Goal: Task Accomplishment & Management: Use online tool/utility

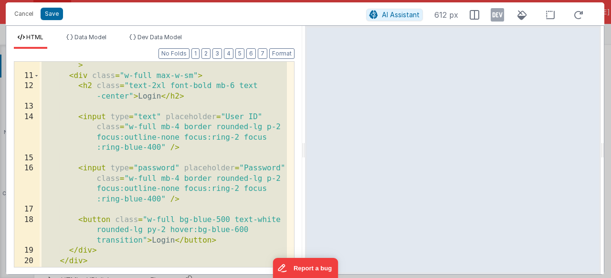
scroll to position [164, 0]
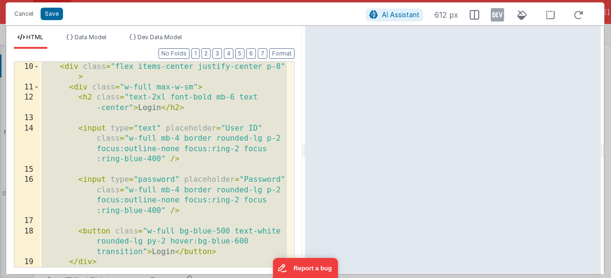
click at [98, 120] on div "< div class = "flex items-center justify-center p-8" > < div class = "w-full ma…" at bounding box center [163, 180] width 247 height 236
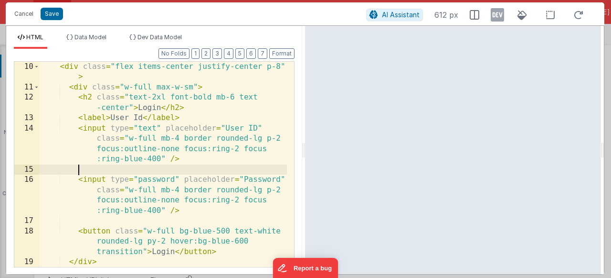
click at [87, 174] on div "< div class = "flex items-center justify-center p-8" > < div class = "w-full ma…" at bounding box center [163, 180] width 247 height 236
click at [51, 13] on button "Save" at bounding box center [52, 14] width 22 height 12
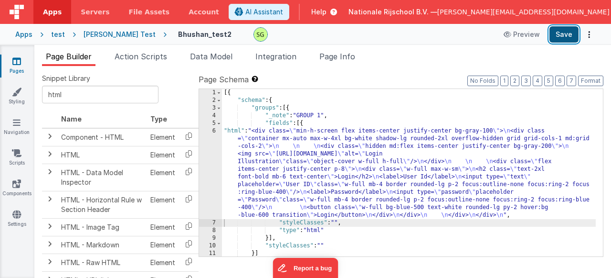
click at [558, 31] on button "Save" at bounding box center [564, 34] width 29 height 16
click at [228, 223] on div "[{ "schema" : { "groups" : [{ "_note" : "GROUP 1" , "fields" : [{ "html" : "<di…" at bounding box center [409, 180] width 374 height 182
click at [225, 221] on div "[{ "schema" : { "groups" : [{ "_note" : "GROUP 1" , "fields" : [{ "html" : "<di…" at bounding box center [409, 180] width 374 height 182
click at [232, 236] on div "[{ "schema" : { "groups" : [{ "_note" : "GROUP 1" , "fields" : [{ "html" : "<di…" at bounding box center [409, 180] width 374 height 182
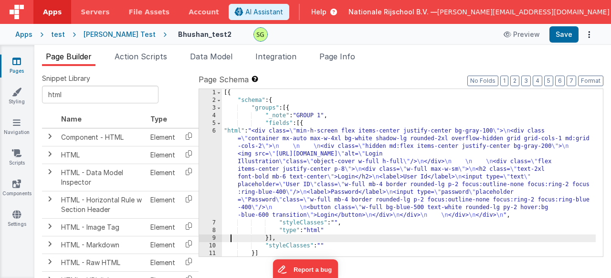
click at [224, 223] on div "[{ "schema" : { "groups" : [{ "_note" : "GROUP 1" , "fields" : [{ "html" : "<di…" at bounding box center [409, 180] width 374 height 182
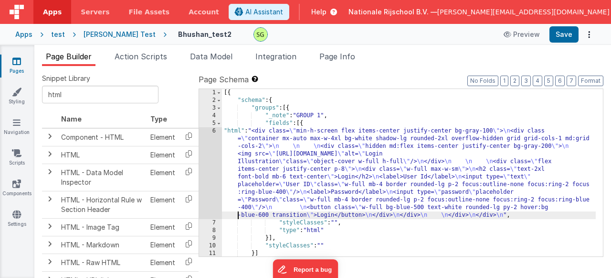
scroll to position [16, 0]
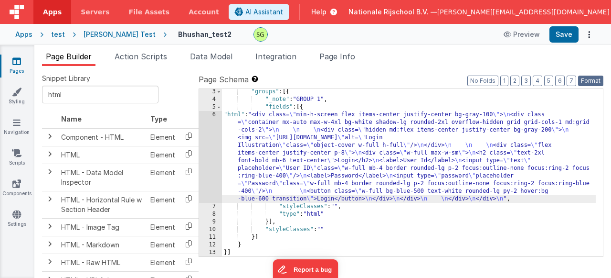
click at [594, 84] on button "Format" at bounding box center [590, 80] width 25 height 11
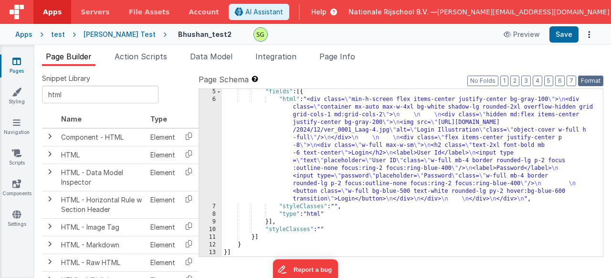
scroll to position [0, 0]
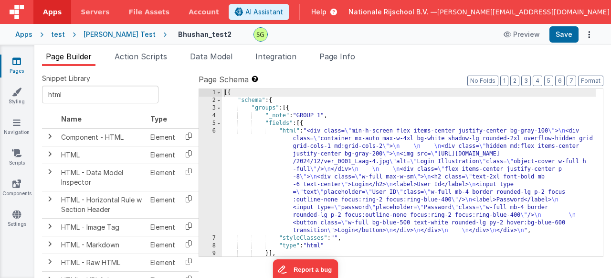
click at [273, 115] on div "[{ "schema" : { "groups" : [{ "_note" : "GROUP 1" , "fields" : [{ "html" : "<di…" at bounding box center [409, 180] width 374 height 182
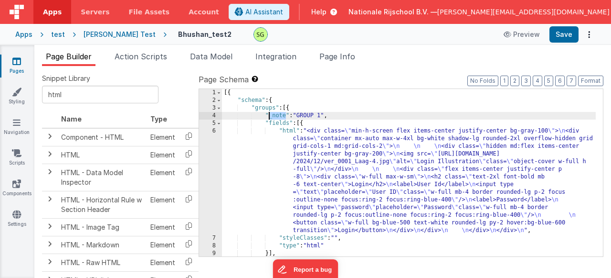
click at [280, 126] on div "[{ "schema" : { "groups" : [{ "_note" : "GROUP 1" , "fields" : [{ "html" : "<di…" at bounding box center [409, 180] width 374 height 182
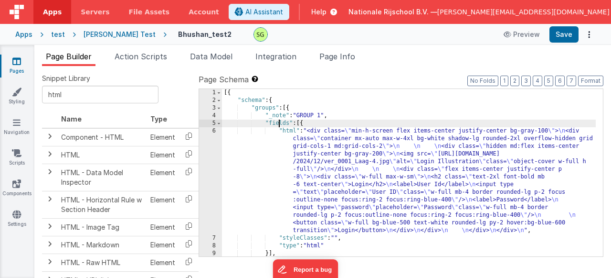
click at [280, 126] on div "[{ "schema" : { "groups" : [{ "_note" : "GROUP 1" , "fields" : [{ "html" : "<di…" at bounding box center [409, 180] width 374 height 182
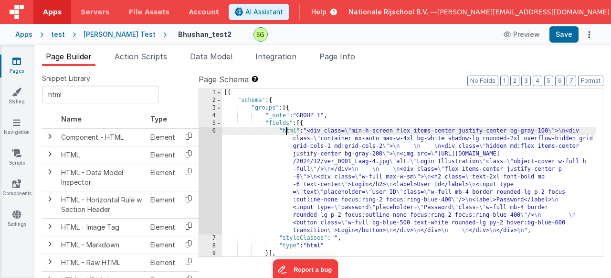
click at [286, 131] on div "[{ "schema" : { "groups" : [{ "_note" : "GROUP 1" , "fields" : [{ "html" : "<di…" at bounding box center [409, 180] width 374 height 182
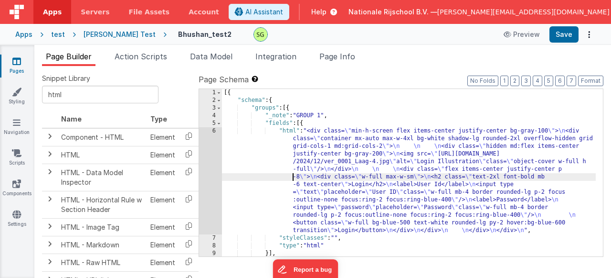
click at [240, 179] on div "[{ "schema" : { "groups" : [{ "_note" : "GROUP 1" , "fields" : [{ "html" : "<di…" at bounding box center [409, 180] width 374 height 182
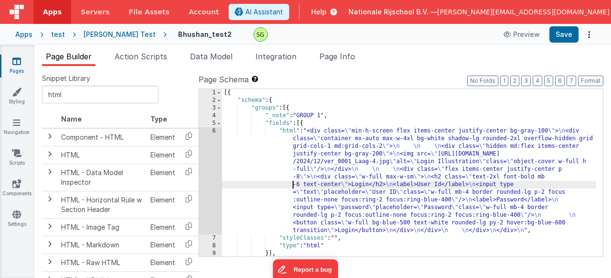
click at [225, 92] on div "[{ "schema" : { "groups" : [{ "_note" : "GROUP 1" , "fields" : [{ "html" : "<di…" at bounding box center [409, 180] width 374 height 182
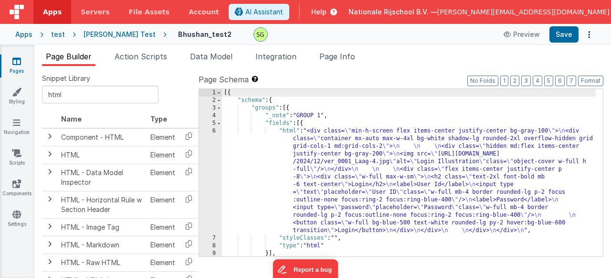
click at [214, 129] on div "6" at bounding box center [210, 180] width 23 height 107
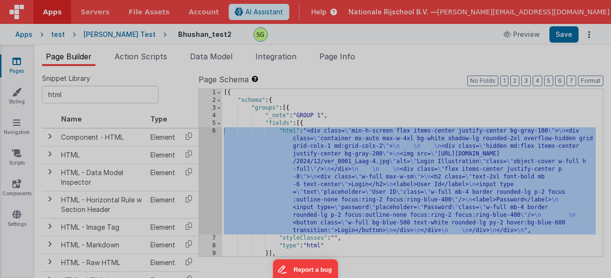
click at [214, 129] on div "HTML Data Model Dev Data Model Format 7 6 5 4 3 2 1 No Folds 1 2 3 4 5 6 < div …" at bounding box center [305, 140] width 599 height 249
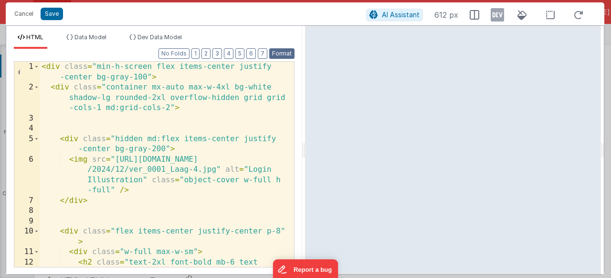
click at [284, 57] on button "Format" at bounding box center [281, 53] width 25 height 11
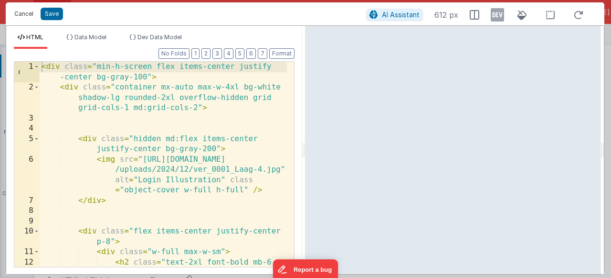
click at [20, 8] on button "Cancel" at bounding box center [24, 13] width 29 height 13
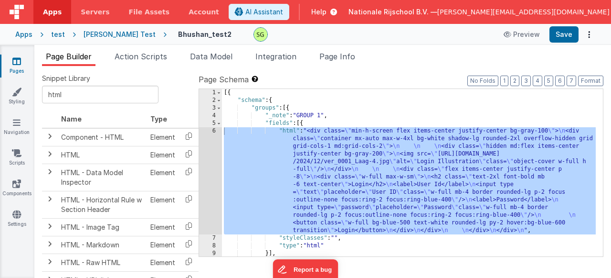
click at [264, 177] on div "[{ "schema" : { "groups" : [{ "_note" : "GROUP 1" , "fields" : [{ "html" : "<di…" at bounding box center [409, 180] width 374 height 182
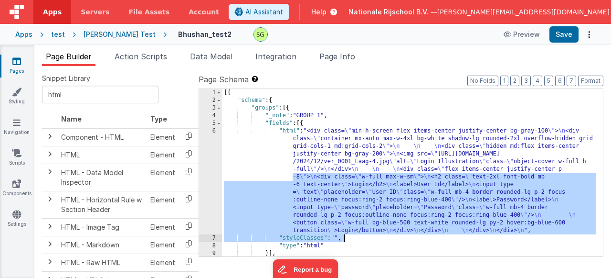
drag, startPoint x: 292, startPoint y: 174, endPoint x: 366, endPoint y: 240, distance: 99.8
click at [366, 240] on div "[{ "schema" : { "groups" : [{ "_note" : "GROUP 1" , "fields" : [{ "html" : "<di…" at bounding box center [409, 180] width 374 height 182
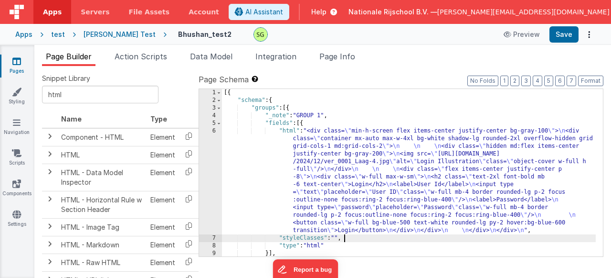
click at [215, 131] on div "6" at bounding box center [210, 180] width 23 height 107
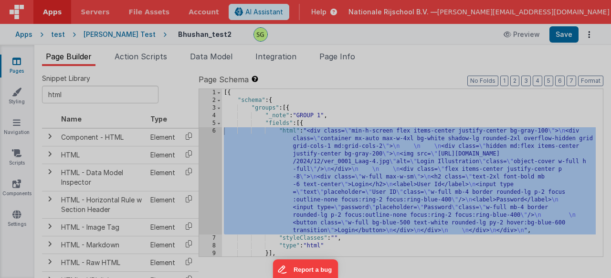
click at [305, 131] on div "Initializing ..." at bounding box center [453, 140] width 296 height 248
click at [215, 131] on div "HTML Data Model Dev Data Model Format 7 6 5 4 3 2 1 No Folds 1 2 3 4 5 6 < div …" at bounding box center [305, 140] width 599 height 249
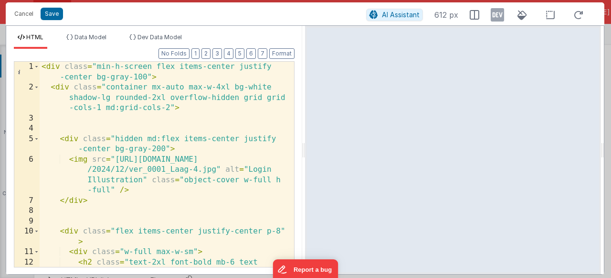
click at [133, 196] on div "< div class = "min-h-screen flex items-center justify -center bg-gray-100" > < …" at bounding box center [163, 185] width 247 height 246
click at [170, 197] on div "< div class = "min-h-screen flex items-center justify -center bg-gray-100" > < …" at bounding box center [163, 185] width 247 height 246
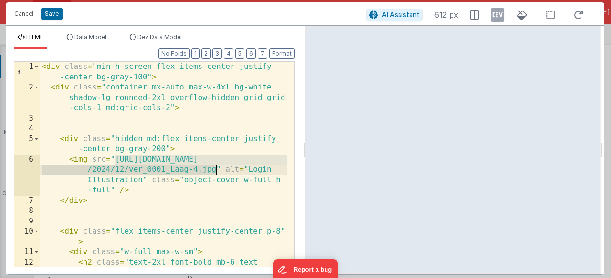
drag, startPoint x: 114, startPoint y: 159, endPoint x: 215, endPoint y: 173, distance: 101.8
click at [215, 173] on div "< div class = "min-h-screen flex items-center justify -center bg-gray-100" > < …" at bounding box center [163, 185] width 247 height 246
click at [246, 119] on div "< div class = "min-h-screen flex items-center justify -center bg-gray-100" > < …" at bounding box center [163, 185] width 247 height 246
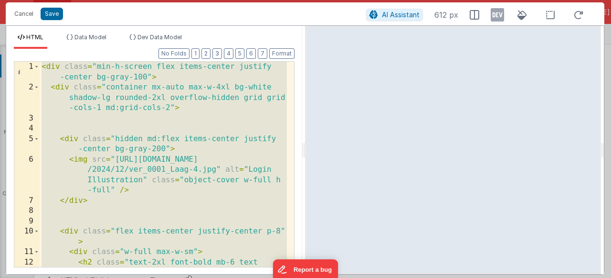
click at [116, 157] on div "< div class = "min-h-screen flex items-center justify -center bg-gray-100" > < …" at bounding box center [163, 185] width 247 height 246
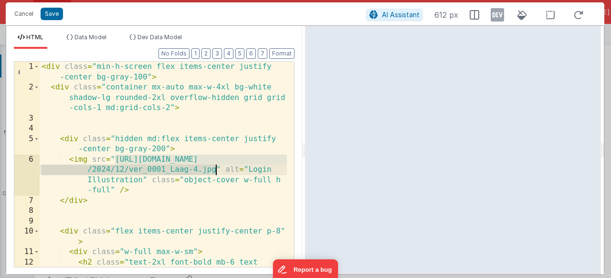
drag, startPoint x: 114, startPoint y: 158, endPoint x: 216, endPoint y: 171, distance: 103.1
click at [216, 171] on div "< div class = "min-h-screen flex items-center justify -center bg-gray-100" > < …" at bounding box center [163, 185] width 247 height 246
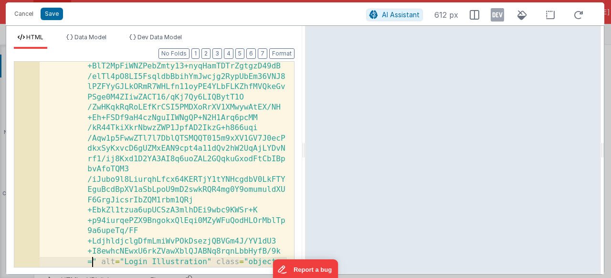
scroll to position [2742, 0]
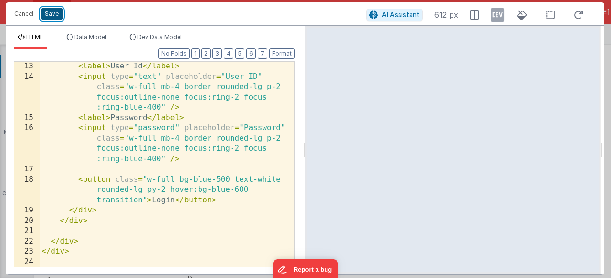
click at [56, 11] on button "Save" at bounding box center [52, 14] width 22 height 12
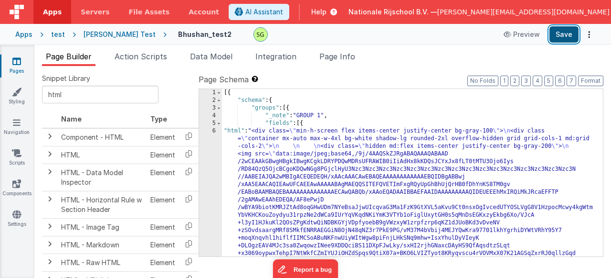
click at [557, 29] on button "Save" at bounding box center [564, 34] width 29 height 16
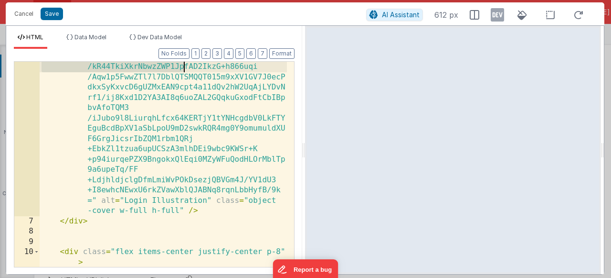
scroll to position [2506, 0]
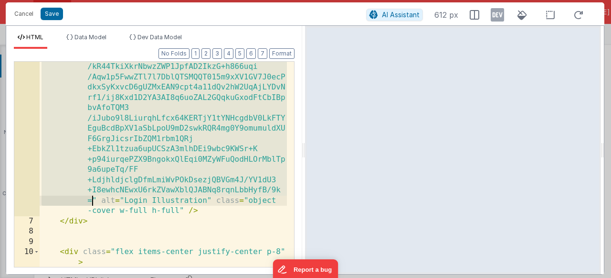
drag, startPoint x: 116, startPoint y: 160, endPoint x: 94, endPoint y: 197, distance: 43.9
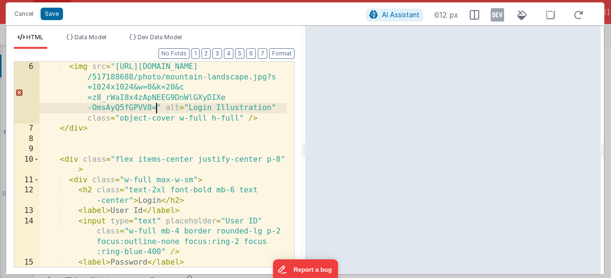
click at [125, 127] on div "< img src = "[URL][DOMAIN_NAME] /517188688/photo/mountain-landscape.jpg?s =1024…" at bounding box center [163, 216] width 247 height 308
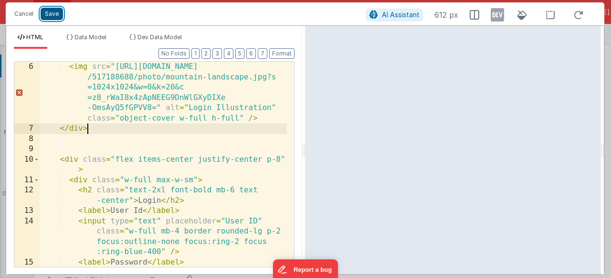
click at [54, 12] on button "Save" at bounding box center [52, 14] width 22 height 12
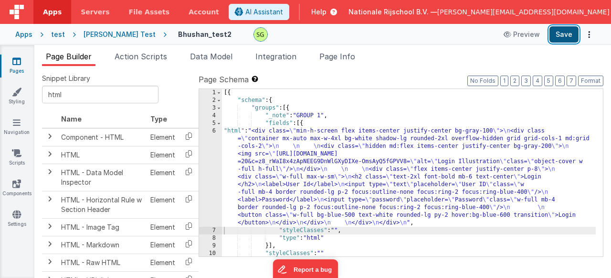
click at [553, 39] on button "Save" at bounding box center [564, 34] width 29 height 16
click at [214, 132] on div "6" at bounding box center [210, 176] width 23 height 99
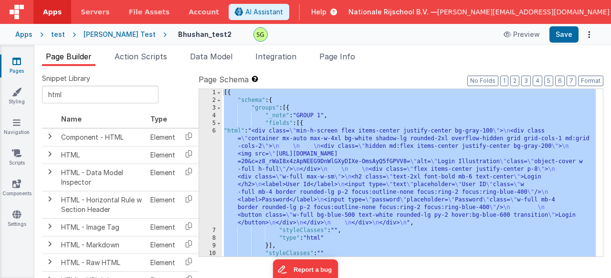
click at [214, 132] on div "6" at bounding box center [210, 176] width 23 height 99
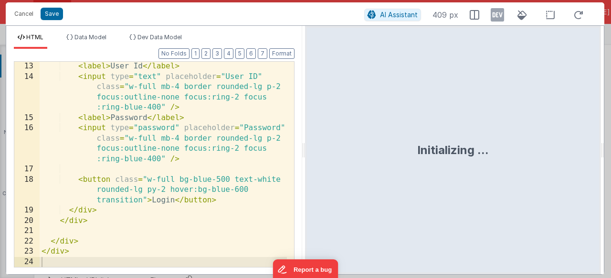
scroll to position [0, 0]
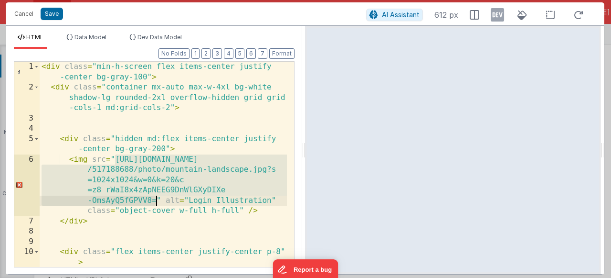
drag, startPoint x: 115, startPoint y: 158, endPoint x: 156, endPoint y: 202, distance: 59.8
click at [156, 202] on div "< div class = "min-h-screen flex items-center justify -center bg-gray-100" > < …" at bounding box center [163, 180] width 247 height 236
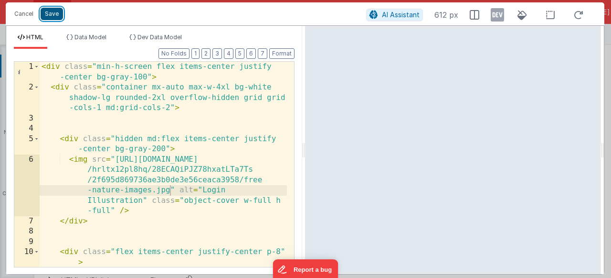
click at [54, 10] on button "Save" at bounding box center [52, 14] width 22 height 12
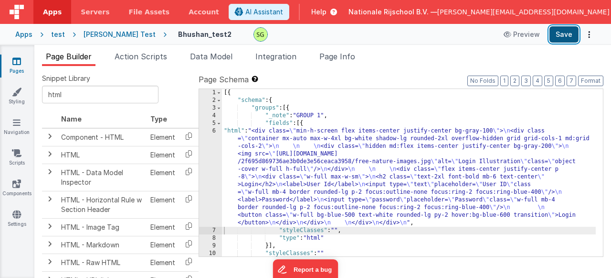
click at [567, 38] on button "Save" at bounding box center [564, 34] width 29 height 16
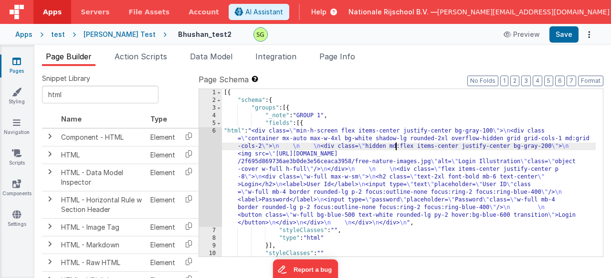
click at [396, 147] on div "[{ "schema" : { "groups" : [{ "_note" : "GROUP 1" , "fields" : [{ "html" : "<di…" at bounding box center [409, 180] width 374 height 182
click at [378, 123] on div "[{ "schema" : { "groups" : [{ "_note" : "GROUP 1" , "fields" : [{ "html" : "<di…" at bounding box center [409, 180] width 374 height 182
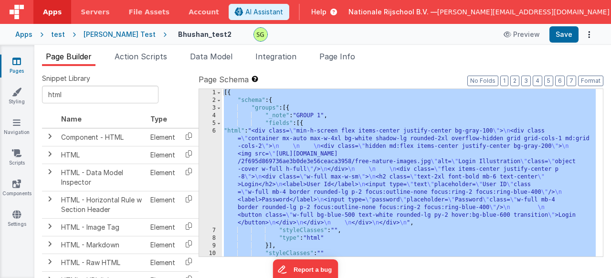
click at [213, 130] on div "6" at bounding box center [210, 176] width 23 height 99
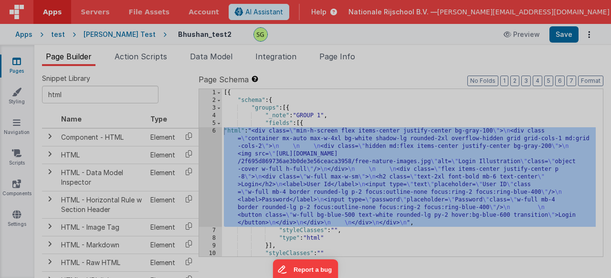
click at [305, 130] on div "Initializing ..." at bounding box center [453, 140] width 296 height 248
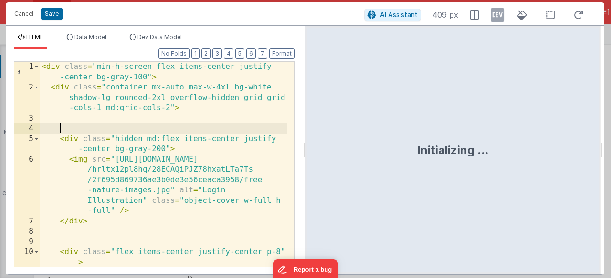
click at [213, 130] on div "< div class = "min-h-screen flex items-center justify -center bg-gray-100" > < …" at bounding box center [163, 180] width 247 height 236
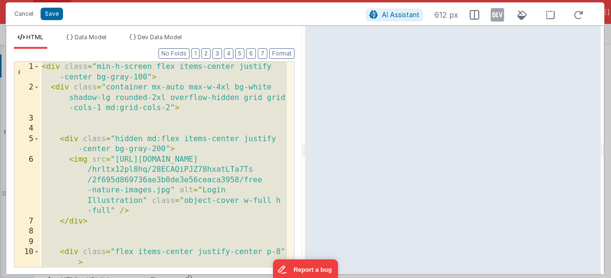
click at [165, 181] on div "< div class = "min-h-screen flex items-center justify -center bg-gray-100" > < …" at bounding box center [163, 180] width 247 height 236
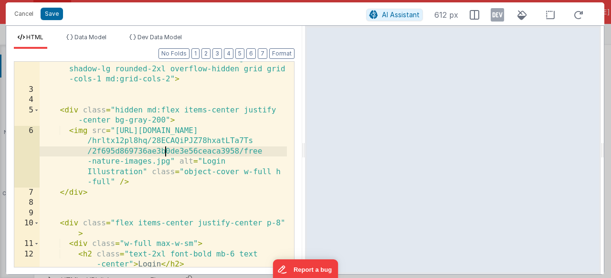
scroll to position [57, 0]
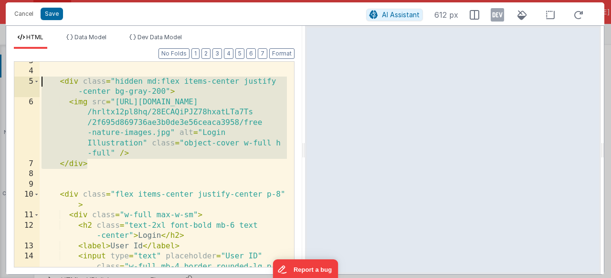
drag, startPoint x: 96, startPoint y: 165, endPoint x: 31, endPoint y: 84, distance: 104.2
click at [31, 84] on div "3 4 5 6 7 8 9 10 11 12 13 14 15 < div class = "hidden md:flex items-center just…" at bounding box center [154, 164] width 281 height 206
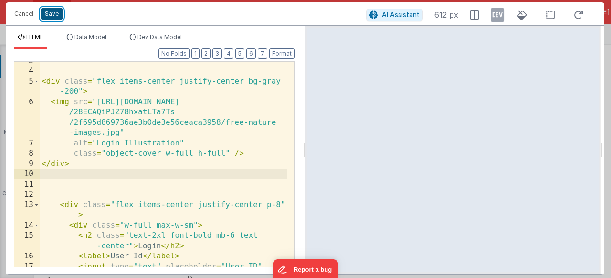
click at [55, 19] on button "Save" at bounding box center [52, 14] width 22 height 12
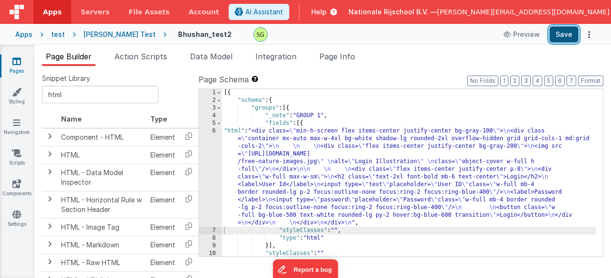
click at [563, 40] on button "Save" at bounding box center [564, 34] width 29 height 16
click at [214, 132] on div "6" at bounding box center [210, 176] width 23 height 99
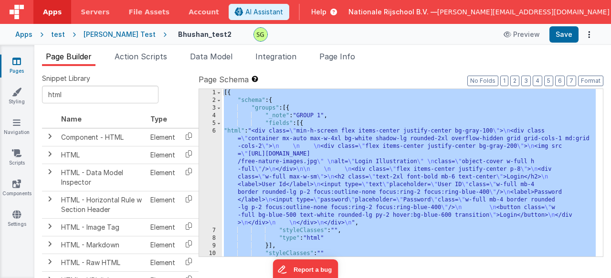
click at [214, 132] on div "6" at bounding box center [210, 176] width 23 height 99
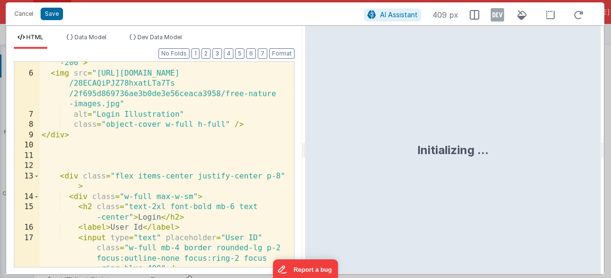
scroll to position [0, 0]
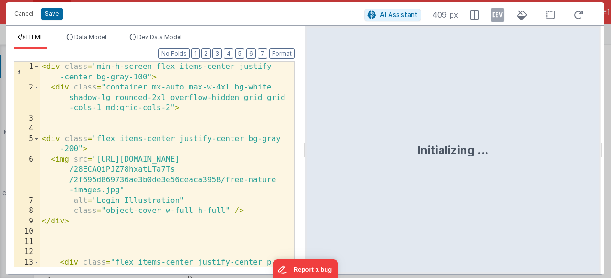
click at [94, 226] on div "< div class = "min-h-screen flex items-center justify -center bg-gray-100" > < …" at bounding box center [163, 185] width 247 height 246
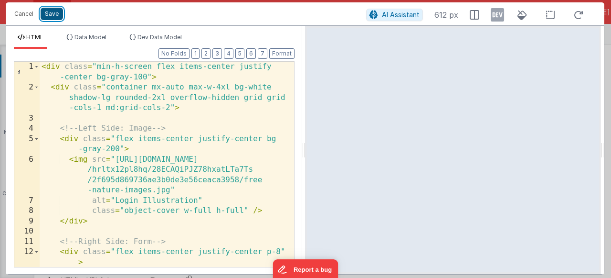
click at [56, 13] on button "Save" at bounding box center [52, 14] width 22 height 12
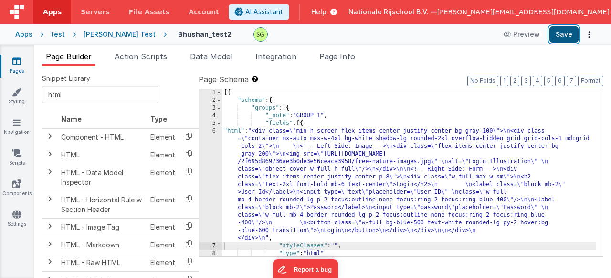
click at [569, 27] on button "Save" at bounding box center [564, 34] width 29 height 16
click at [213, 131] on div "6" at bounding box center [210, 184] width 23 height 115
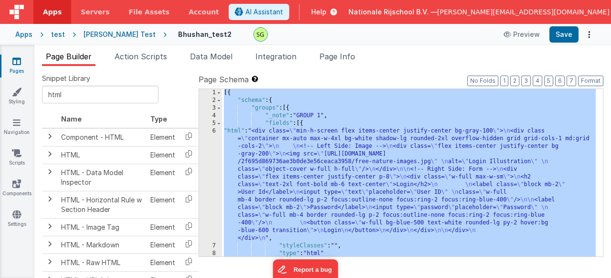
click at [213, 131] on div "6" at bounding box center [210, 184] width 23 height 115
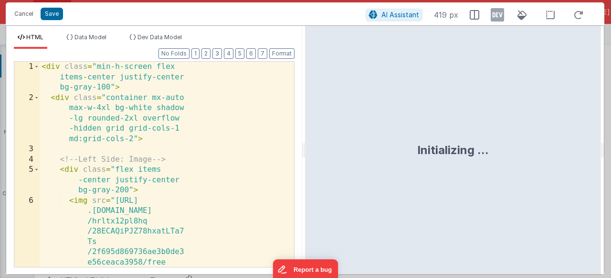
click at [200, 134] on div "< div class = "min-h-screen flex items-center justify-center bg-gray-100" > < d…" at bounding box center [163, 221] width 247 height 318
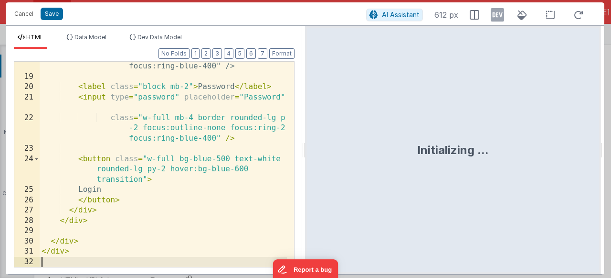
scroll to position [288, 0]
click at [45, 13] on button "Save" at bounding box center [52, 14] width 22 height 12
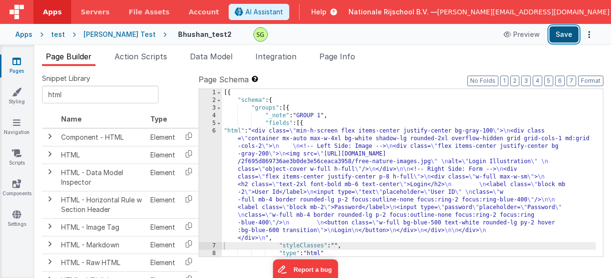
click at [566, 38] on button "Save" at bounding box center [564, 34] width 29 height 16
click at [214, 131] on div "6" at bounding box center [210, 184] width 23 height 115
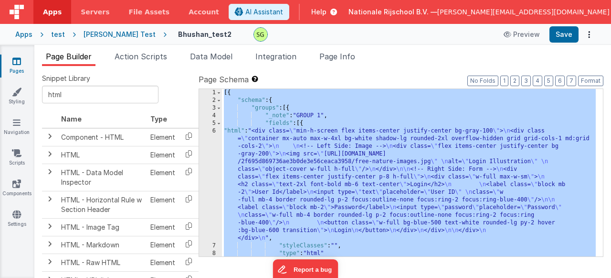
click at [214, 131] on div "6" at bounding box center [210, 184] width 23 height 115
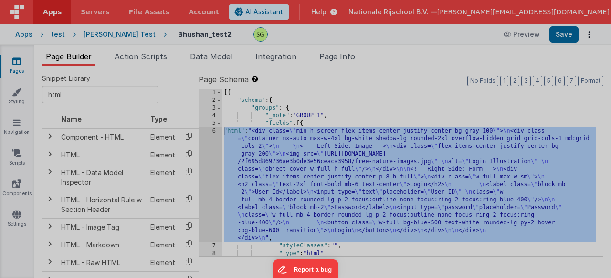
click at [305, 131] on div "Initializing ..." at bounding box center [453, 140] width 296 height 248
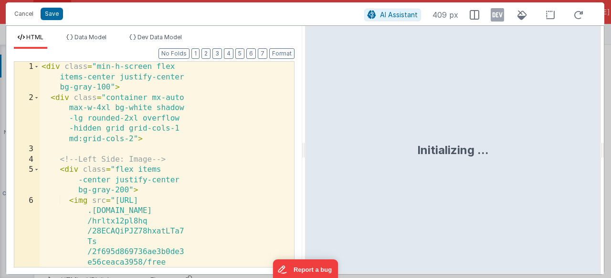
click at [164, 143] on div "< div class = "min-h-screen flex items-center justify-center bg-gray-100" > < d…" at bounding box center [163, 221] width 247 height 318
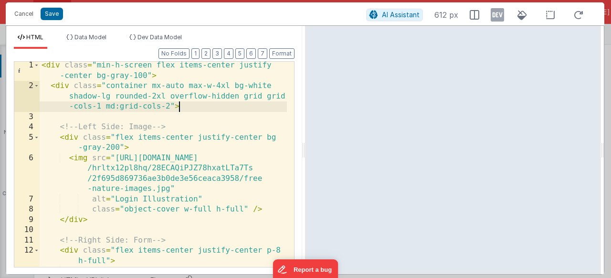
scroll to position [1, 0]
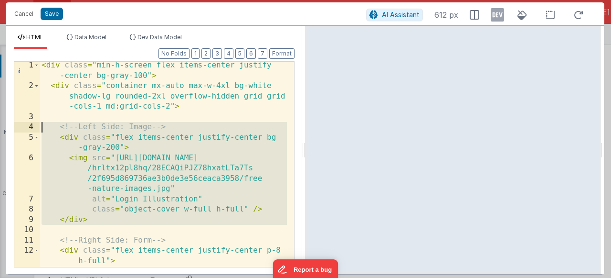
drag, startPoint x: 96, startPoint y: 225, endPoint x: 42, endPoint y: 129, distance: 110.4
click at [42, 129] on div "< div class = "min-h-screen flex items-center justify -center bg-gray-100" > < …" at bounding box center [163, 178] width 247 height 236
click at [160, 177] on div "< div class = "min-h-screen flex items-center justify -center bg-gray-100" > < …" at bounding box center [163, 178] width 247 height 236
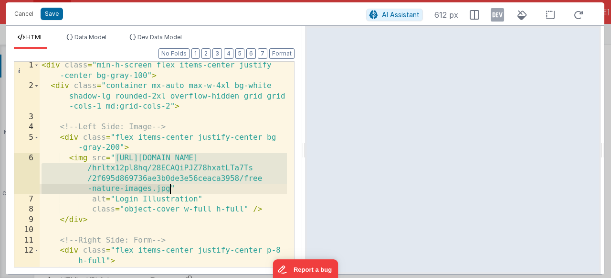
drag, startPoint x: 115, startPoint y: 159, endPoint x: 168, endPoint y: 184, distance: 59.0
click at [168, 184] on div "< div class = "min-h-screen flex items-center justify -center bg-gray-100" > < …" at bounding box center [163, 178] width 247 height 236
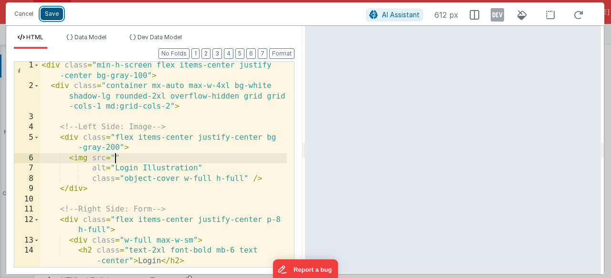
click at [50, 16] on button "Save" at bounding box center [52, 14] width 22 height 12
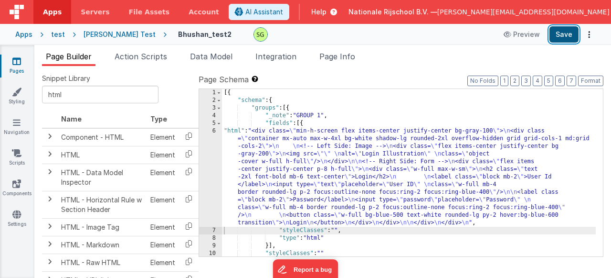
click at [569, 41] on button "Save" at bounding box center [564, 34] width 29 height 16
click at [213, 130] on div "6" at bounding box center [210, 176] width 23 height 99
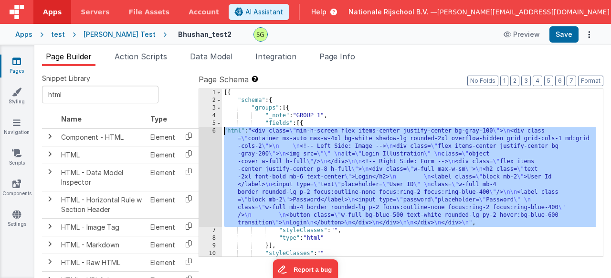
click at [213, 130] on div "6" at bounding box center [210, 176] width 23 height 99
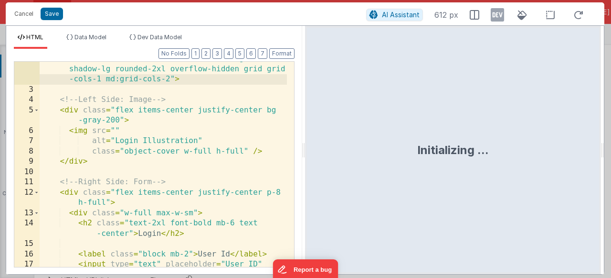
scroll to position [0, 0]
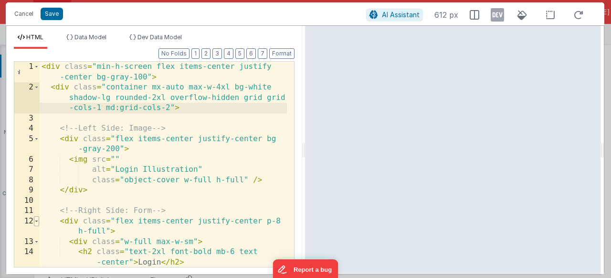
click at [37, 221] on span at bounding box center [36, 221] width 5 height 11
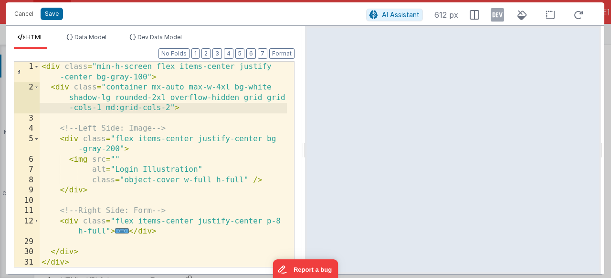
click at [71, 224] on div "< div class = "min-h-screen flex items-center justify -center bg-gray-100" > < …" at bounding box center [163, 180] width 247 height 236
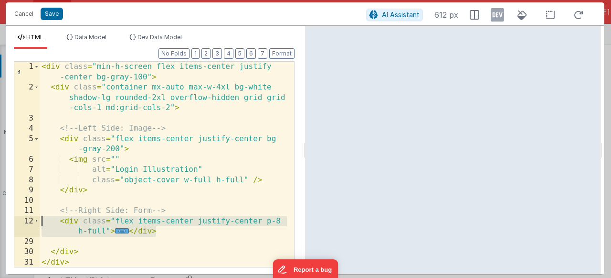
drag, startPoint x: 164, startPoint y: 234, endPoint x: 42, endPoint y: 224, distance: 122.7
click at [42, 224] on div "< div class = "min-h-screen flex items-center justify -center bg-gray-100" > < …" at bounding box center [163, 180] width 247 height 236
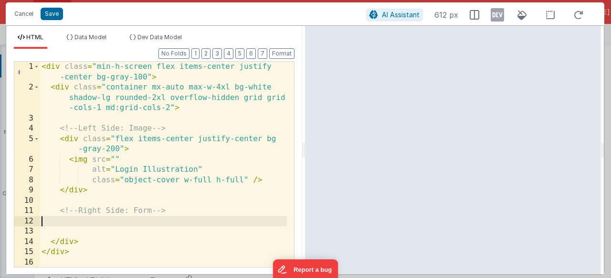
click at [62, 118] on div "< div class = "min-h-screen flex items-center justify -center bg-gray-100" > < …" at bounding box center [163, 180] width 247 height 236
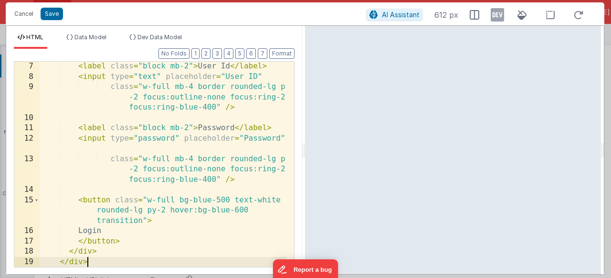
scroll to position [113, 0]
click at [275, 55] on button "Format" at bounding box center [281, 53] width 25 height 11
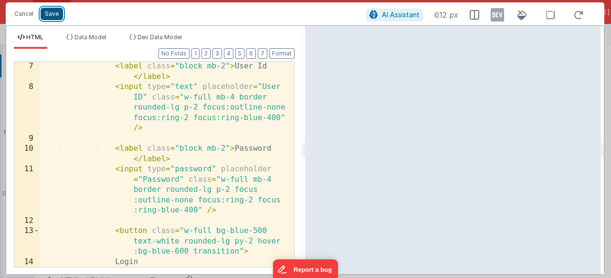
click at [54, 15] on button "Save" at bounding box center [52, 14] width 22 height 12
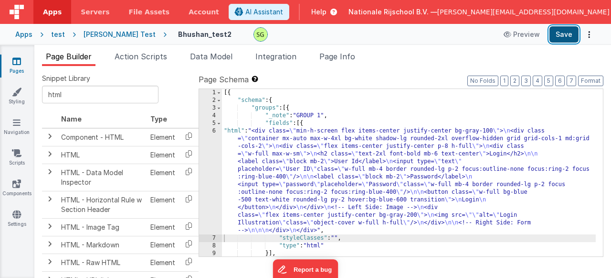
click at [556, 33] on button "Save" at bounding box center [564, 34] width 29 height 16
click at [212, 131] on div "6" at bounding box center [210, 180] width 23 height 107
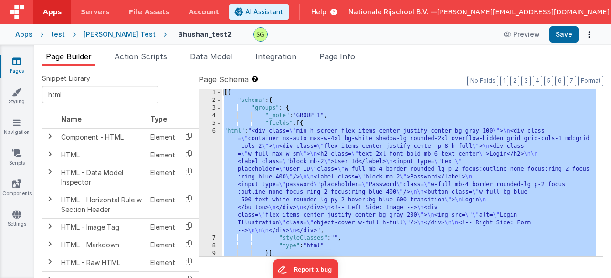
click at [212, 132] on div "6" at bounding box center [210, 180] width 23 height 107
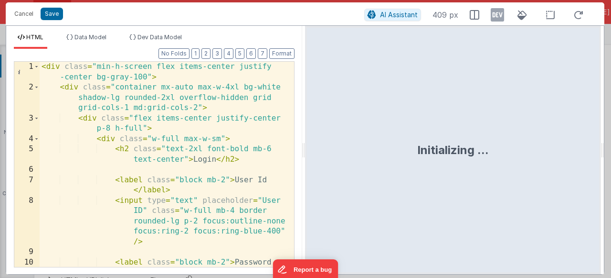
click at [245, 173] on div "< div class = "min-h-screen flex items-center justify -center bg-gray-100" > < …" at bounding box center [163, 185] width 247 height 246
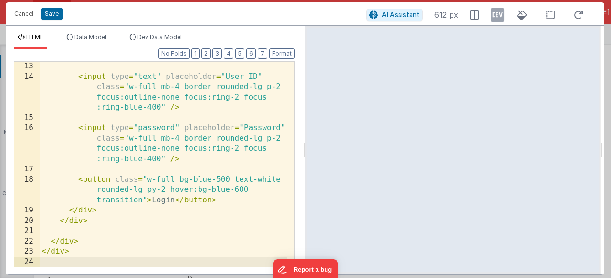
scroll to position [205, 0]
drag, startPoint x: 51, startPoint y: 16, endPoint x: 122, endPoint y: 1, distance: 72.7
click at [51, 16] on button "Save" at bounding box center [52, 14] width 22 height 12
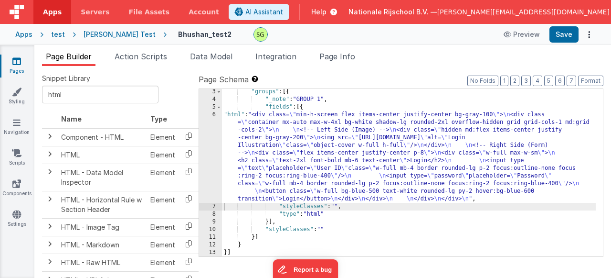
scroll to position [16, 0]
click at [213, 115] on div "6" at bounding box center [210, 157] width 23 height 92
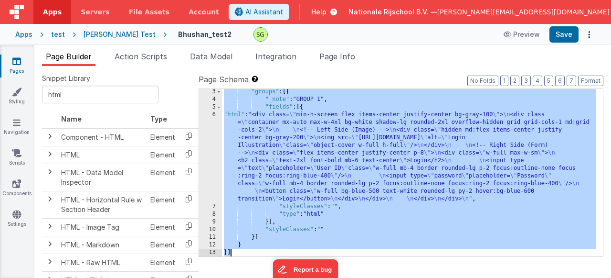
click at [213, 115] on div "6" at bounding box center [210, 157] width 23 height 92
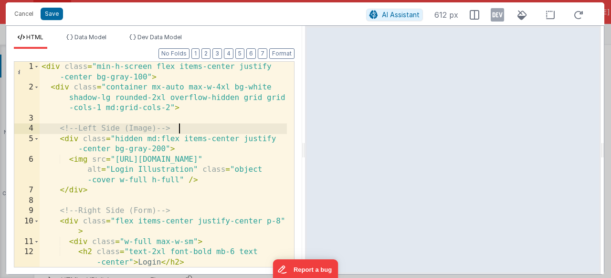
scroll to position [0, 0]
drag, startPoint x: 184, startPoint y: 129, endPoint x: 54, endPoint y: 128, distance: 130.4
click at [54, 128] on div "< div class = "min-h-screen flex items-center justify -center bg-gray-100" > < …" at bounding box center [163, 180] width 247 height 236
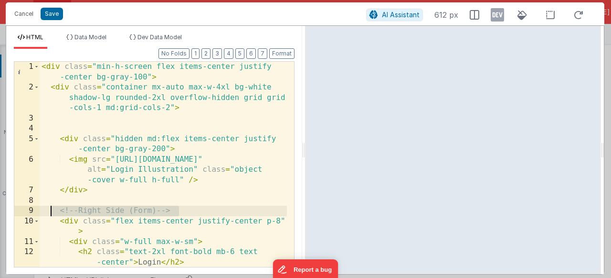
drag, startPoint x: 193, startPoint y: 211, endPoint x: 52, endPoint y: 211, distance: 140.9
click at [52, 211] on div "< div class = "min-h-screen flex items-center justify -center bg-gray-100" > < …" at bounding box center [163, 180] width 247 height 236
click at [49, 16] on button "Save" at bounding box center [52, 14] width 22 height 12
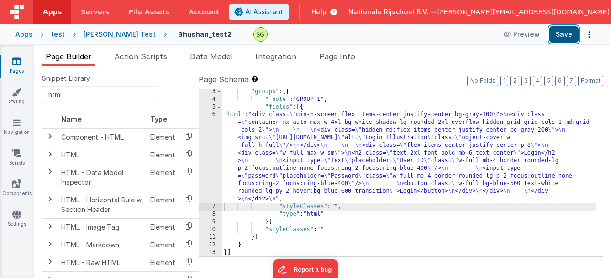
click at [573, 32] on button "Save" at bounding box center [564, 34] width 29 height 16
click at [215, 114] on div "6" at bounding box center [210, 157] width 23 height 92
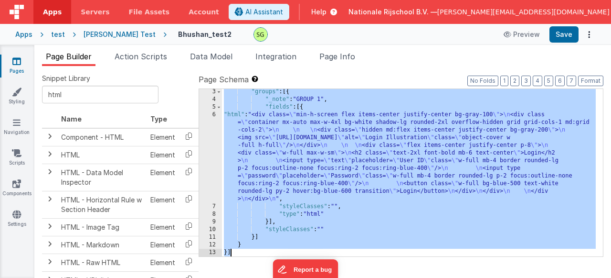
click at [215, 114] on div "6" at bounding box center [210, 157] width 23 height 92
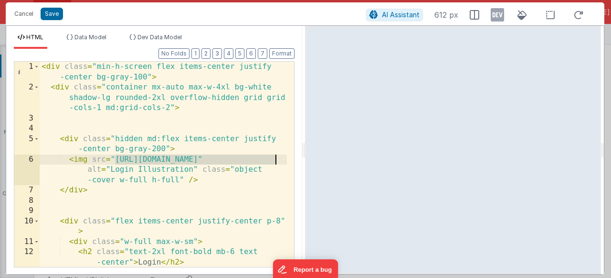
drag, startPoint x: 115, startPoint y: 158, endPoint x: 275, endPoint y: 160, distance: 160.5
click at [275, 160] on div "< div class = "min-h-screen flex items-center justify -center bg-gray-100" > < …" at bounding box center [163, 180] width 247 height 236
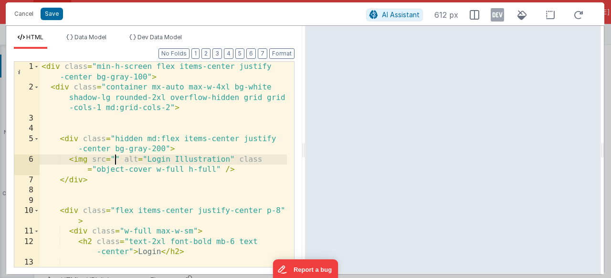
click at [128, 139] on div "< div class = "min-h-screen flex items-center justify -center bg-gray-100" > < …" at bounding box center [163, 195] width 247 height 267
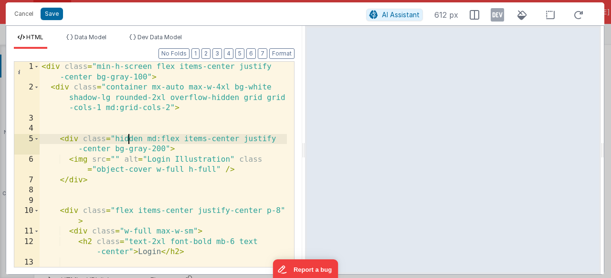
click at [128, 139] on div "< div class = "min-h-screen flex items-center justify -center bg-gray-100" > < …" at bounding box center [163, 195] width 247 height 267
click at [44, 13] on button "Save" at bounding box center [52, 14] width 22 height 12
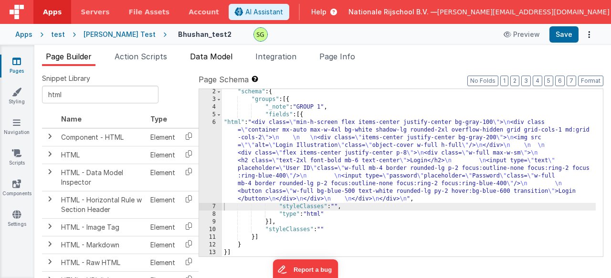
scroll to position [9, 0]
click at [557, 36] on button "Save" at bounding box center [564, 34] width 29 height 16
click at [211, 123] on div "6" at bounding box center [210, 160] width 23 height 84
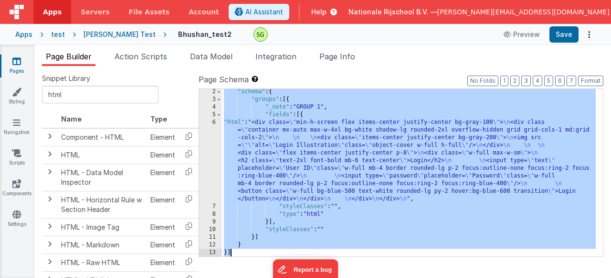
click at [215, 122] on div "6" at bounding box center [210, 160] width 23 height 84
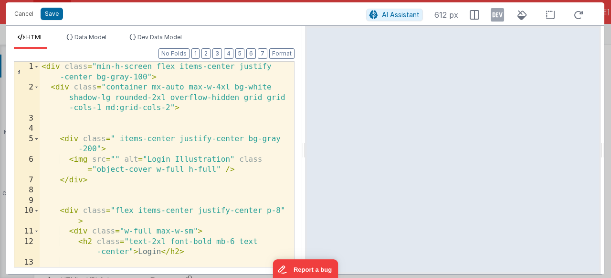
click at [238, 166] on div "< div class = "min-h-screen flex items-center justify -center bg-gray-100" > < …" at bounding box center [163, 195] width 247 height 267
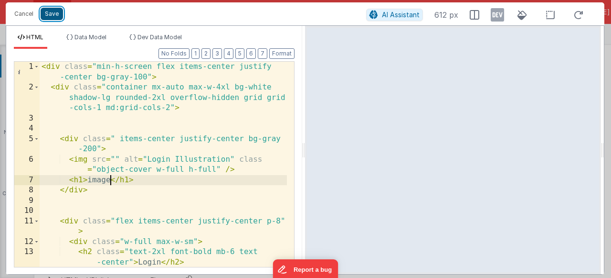
click at [50, 12] on button "Save" at bounding box center [52, 14] width 22 height 12
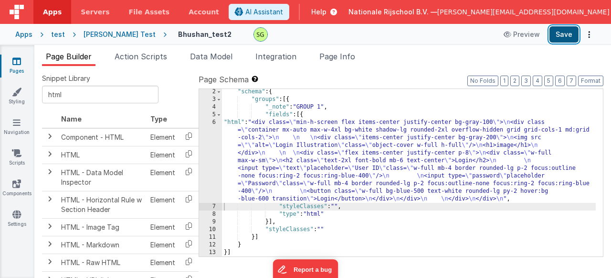
click at [571, 35] on button "Save" at bounding box center [564, 34] width 29 height 16
click at [213, 123] on div "6" at bounding box center [210, 160] width 23 height 84
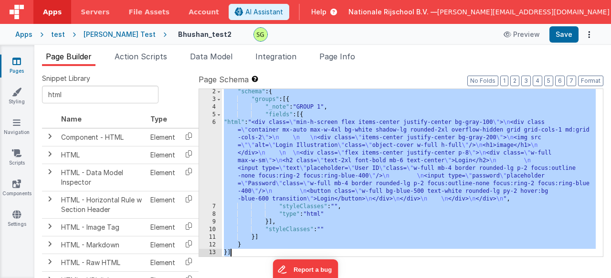
click at [213, 123] on div "6" at bounding box center [210, 160] width 23 height 84
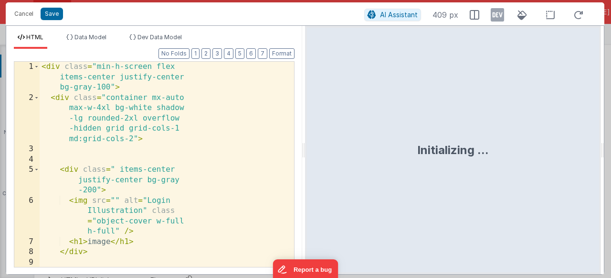
click at [213, 123] on div "HTML Data Model Dev Data Model Format 7 6 5 4 3 2 1 No Folds 1 2 3 4 5 6 7 8 9 …" at bounding box center [305, 149] width 599 height 249
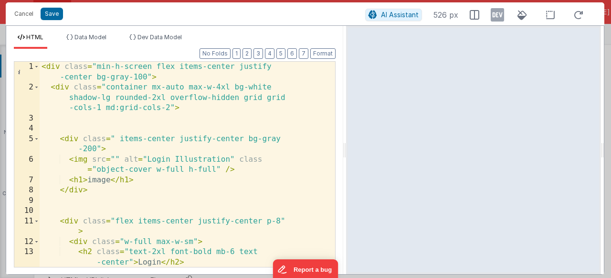
drag, startPoint x: 303, startPoint y: 159, endPoint x: 346, endPoint y: 159, distance: 43.5
click at [346, 159] on html "Cancel Save AI Assistant 526 px HTML Data Model Dev Data Model Format 7 6 5 4 3…" at bounding box center [305, 139] width 611 height 278
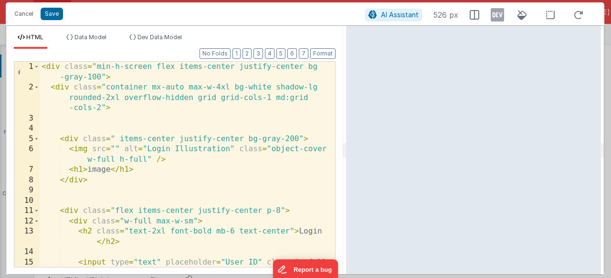
click at [217, 182] on div "< div class = "min-h-screen flex items-center justify-center bg -gray-100" > < …" at bounding box center [184, 190] width 289 height 257
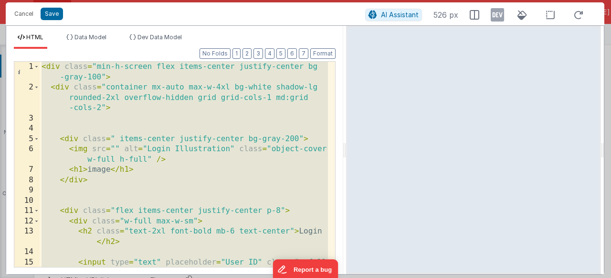
click at [178, 165] on div "< div class = "min-h-screen flex items-center justify-center bg -gray-100" > < …" at bounding box center [184, 190] width 289 height 257
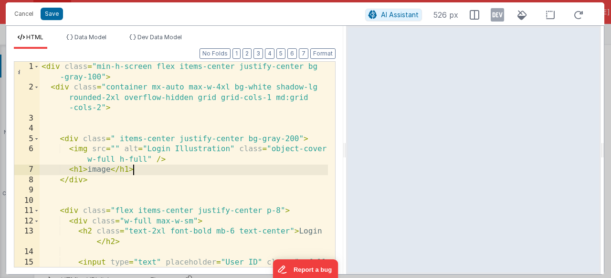
click at [127, 109] on div "< div class = "min-h-screen flex items-center justify-center bg -gray-100" > < …" at bounding box center [184, 190] width 289 height 257
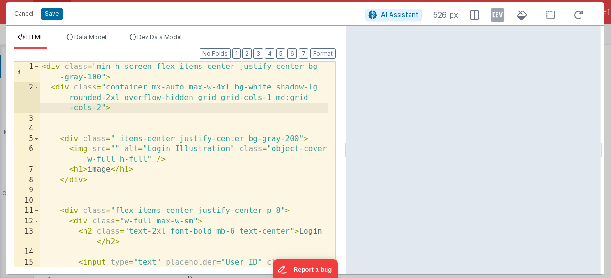
click at [199, 197] on div "< div class = "min-h-screen flex items-center justify-center bg -gray-100" > < …" at bounding box center [184, 190] width 289 height 257
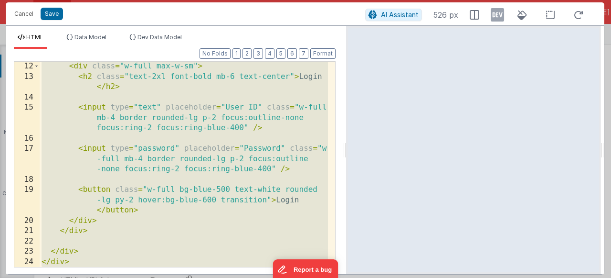
scroll to position [154, 0]
click at [153, 247] on div "< div class = "w-full max-w-sm" > < h2 class = "text-2xl font-bold mb-6 text-ce…" at bounding box center [184, 173] width 289 height 225
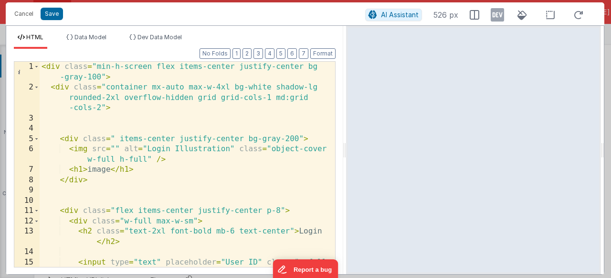
scroll to position [0, 0]
click at [20, 19] on button "Cancel" at bounding box center [24, 13] width 29 height 13
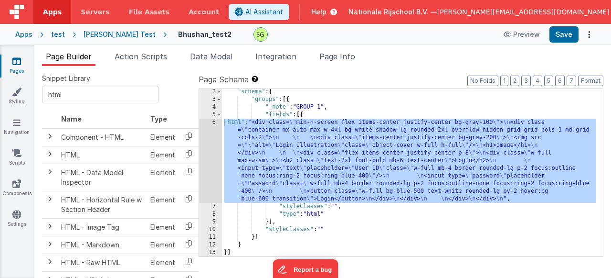
click at [212, 124] on div "6" at bounding box center [210, 160] width 23 height 84
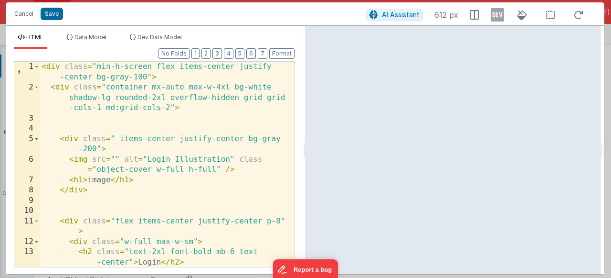
click at [217, 128] on div "< div class = "min-h-screen flex items-center justify -center bg-gray-100" > < …" at bounding box center [163, 180] width 247 height 236
click at [117, 138] on div "< div class = "min-h-screen flex items-center justify -center bg-gray-100" > < …" at bounding box center [163, 180] width 247 height 236
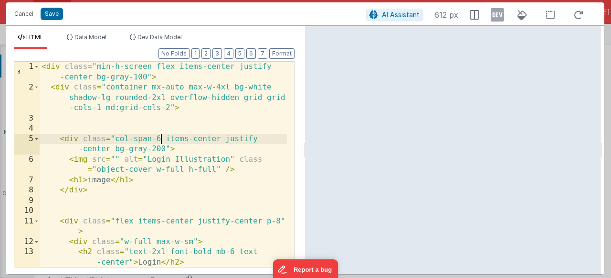
click at [116, 221] on div "< div class = "min-h-screen flex items-center justify -center bg-gray-100" > < …" at bounding box center [163, 180] width 247 height 236
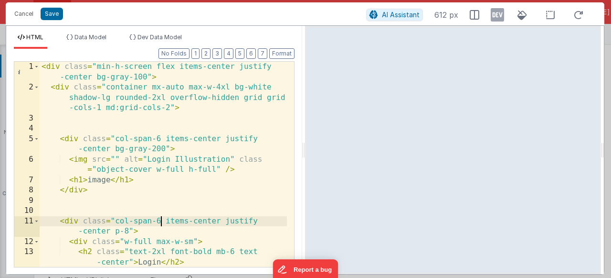
click at [246, 191] on div "< div class = "min-h-screen flex items-center justify -center bg-gray-100" > < …" at bounding box center [163, 180] width 247 height 236
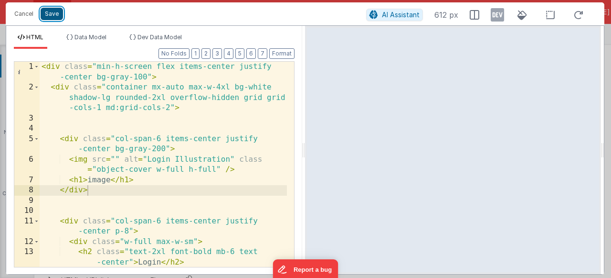
click at [48, 18] on button "Save" at bounding box center [52, 14] width 22 height 12
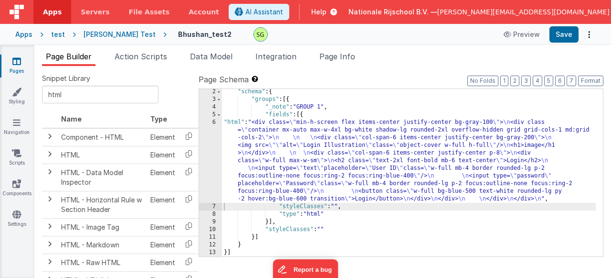
click at [214, 120] on div "6" at bounding box center [210, 160] width 23 height 84
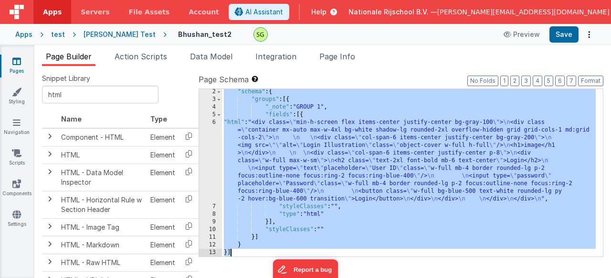
click at [214, 121] on div "6" at bounding box center [210, 160] width 23 height 84
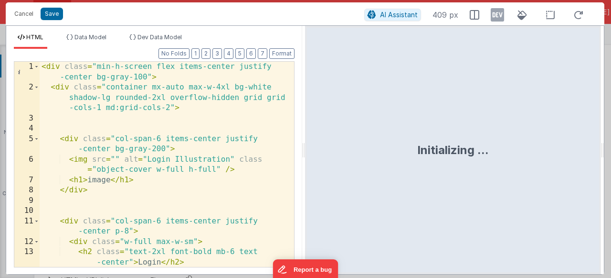
click at [243, 139] on div "< div class = "min-h-screen flex items-center justify -center bg-gray-100" > < …" at bounding box center [163, 180] width 247 height 236
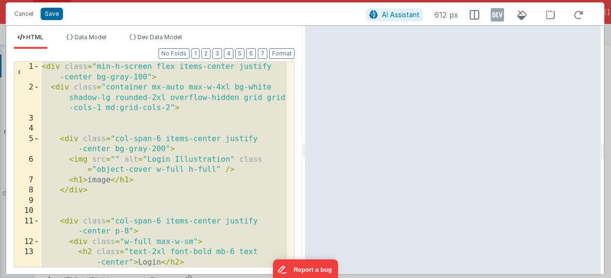
click at [213, 113] on div "< div class = "min-h-screen flex items-center justify -center bg-gray-100" > < …" at bounding box center [163, 180] width 247 height 236
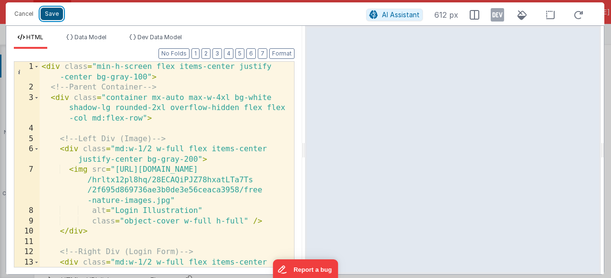
click at [48, 14] on button "Save" at bounding box center [52, 14] width 22 height 12
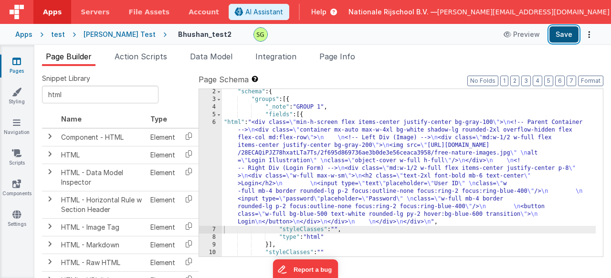
click at [554, 37] on button "Save" at bounding box center [564, 34] width 29 height 16
click at [213, 122] on div "6" at bounding box center [210, 171] width 23 height 107
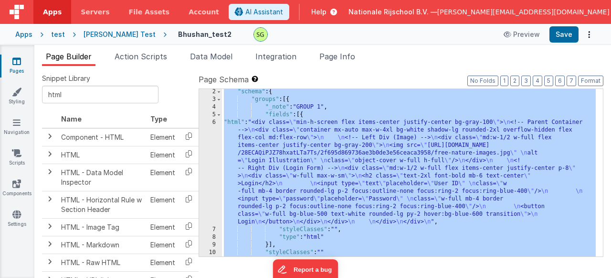
click at [213, 122] on div "6" at bounding box center [210, 171] width 23 height 107
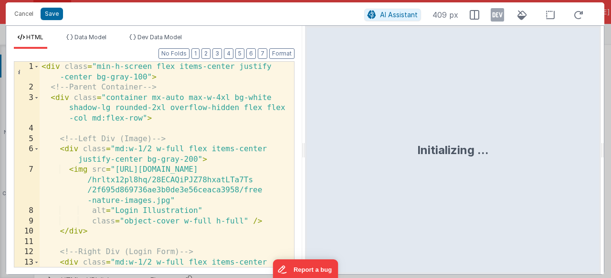
click at [273, 128] on div "< div class = "min-h-screen flex items-center justify -center bg-gray-100" > <!…" at bounding box center [163, 185] width 247 height 246
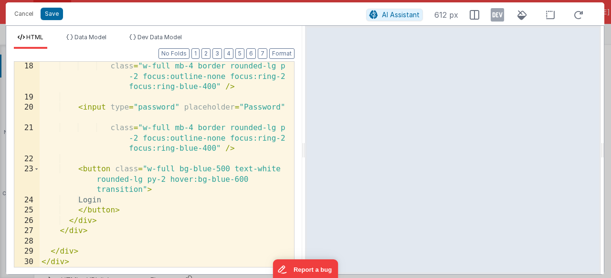
scroll to position [268, 0]
click at [49, 16] on button "Save" at bounding box center [52, 14] width 22 height 12
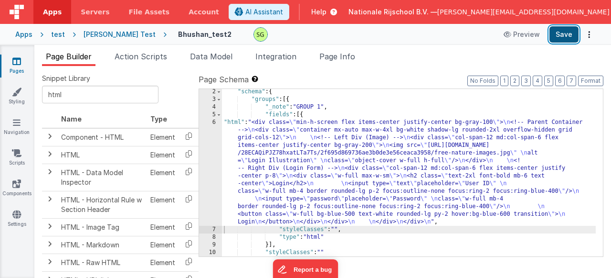
click at [565, 37] on button "Save" at bounding box center [564, 34] width 29 height 16
click at [215, 120] on div "6" at bounding box center [210, 171] width 23 height 107
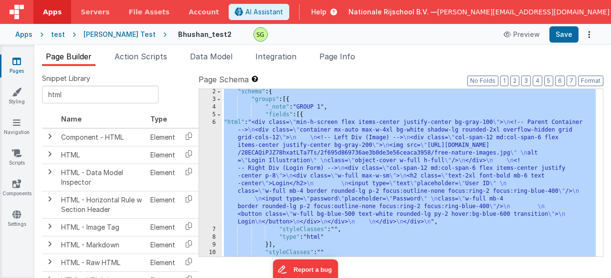
click at [215, 120] on div "6" at bounding box center [210, 171] width 23 height 107
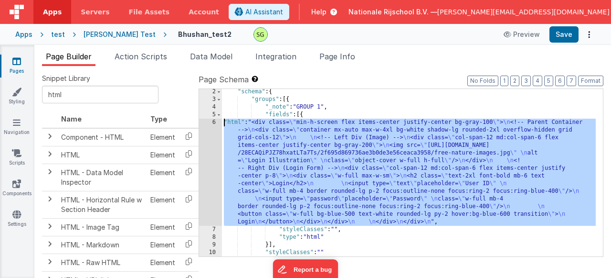
click at [215, 120] on div "6" at bounding box center [210, 171] width 23 height 107
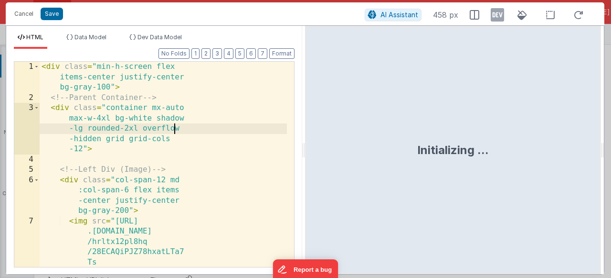
click at [190, 127] on div "< div class = "min-h-screen flex items-center justify-center bg-gray-100" > <!-…" at bounding box center [163, 221] width 247 height 318
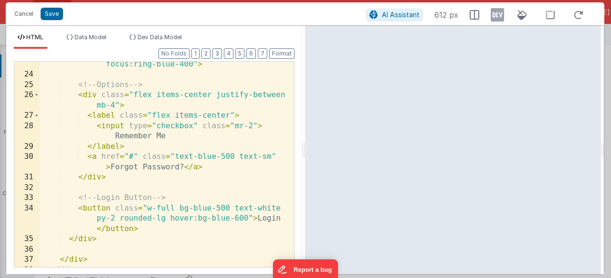
scroll to position [0, 0]
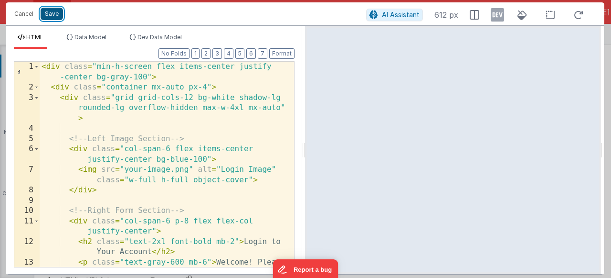
click at [47, 17] on button "Save" at bounding box center [52, 14] width 22 height 12
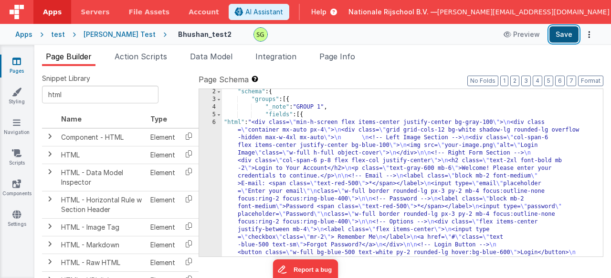
click at [561, 32] on button "Save" at bounding box center [564, 34] width 29 height 16
click at [213, 119] on div "6" at bounding box center [210, 190] width 23 height 145
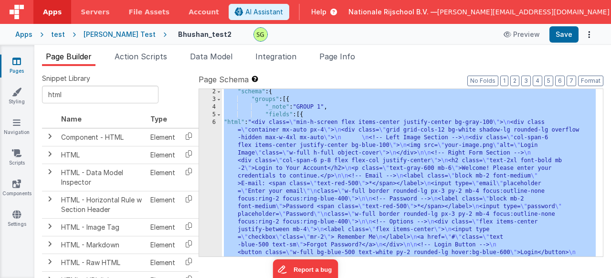
click at [214, 121] on div "6" at bounding box center [210, 190] width 23 height 145
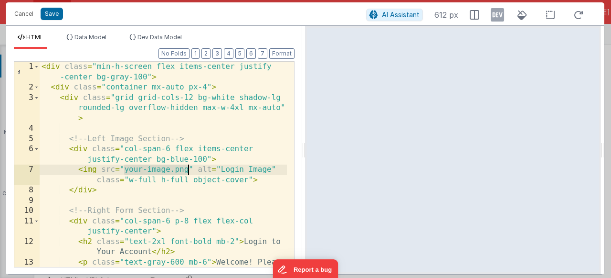
drag, startPoint x: 124, startPoint y: 171, endPoint x: 188, endPoint y: 170, distance: 64.0
click at [188, 170] on div "< div class = "min-h-screen flex items-center justify -center bg-gray-100" > < …" at bounding box center [163, 185] width 247 height 246
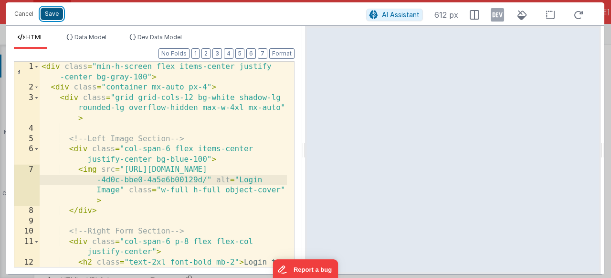
click at [53, 12] on button "Save" at bounding box center [52, 14] width 22 height 12
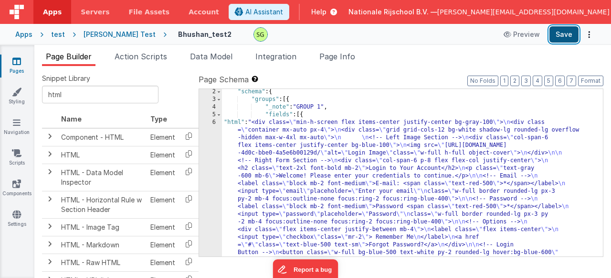
click at [565, 33] on button "Save" at bounding box center [564, 34] width 29 height 16
click at [214, 124] on div "6" at bounding box center [210, 190] width 23 height 145
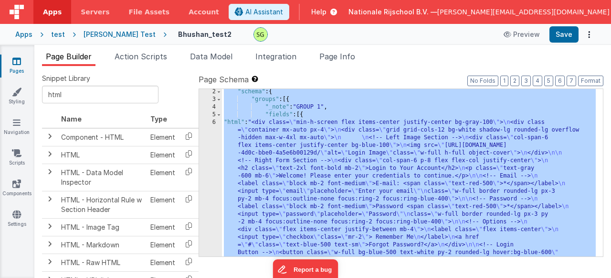
click at [214, 124] on div "6" at bounding box center [210, 190] width 23 height 145
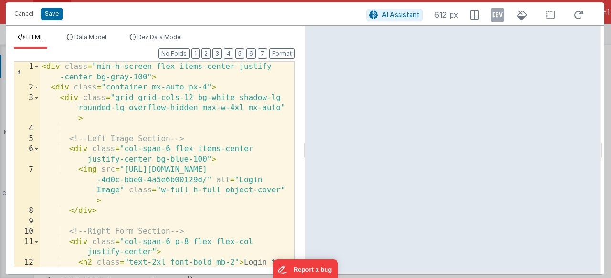
click at [218, 191] on div "< div class = "min-h-screen flex items-center justify -center bg-gray-100" > < …" at bounding box center [163, 185] width 247 height 246
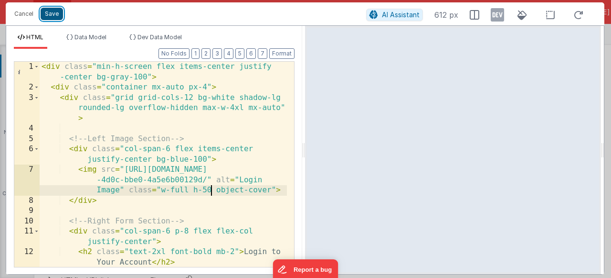
click at [48, 15] on button "Save" at bounding box center [52, 14] width 22 height 12
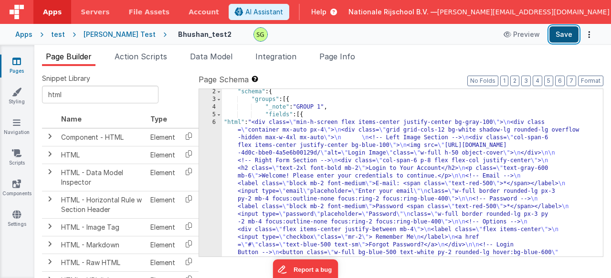
click at [567, 32] on button "Save" at bounding box center [564, 34] width 29 height 16
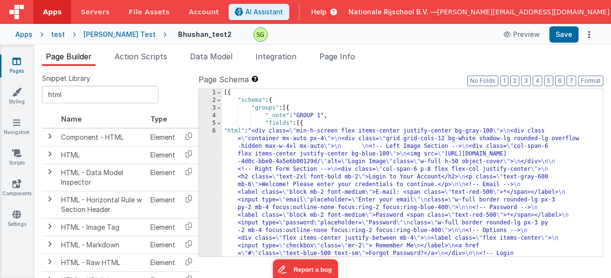
click at [213, 133] on div "6" at bounding box center [210, 199] width 23 height 145
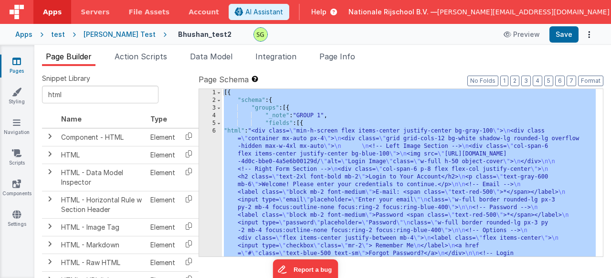
click at [213, 133] on div "6" at bounding box center [210, 199] width 23 height 145
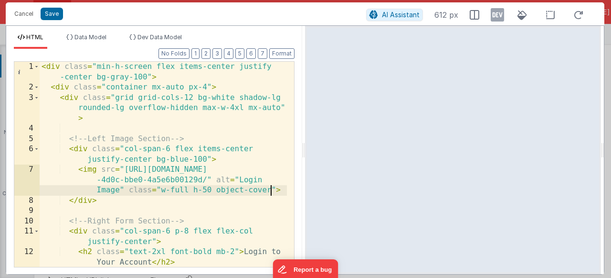
click at [270, 192] on div "< div class = "min-h-screen flex items-center justify -center bg-gray-100" > < …" at bounding box center [163, 185] width 247 height 246
click at [43, 13] on button "Save" at bounding box center [52, 14] width 22 height 12
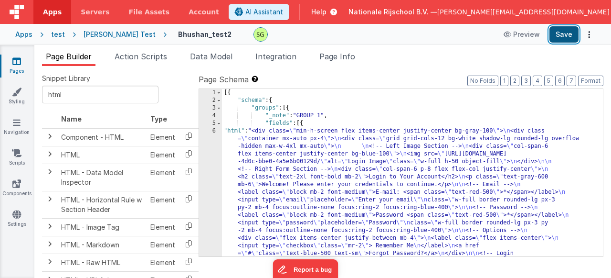
click at [551, 32] on button "Save" at bounding box center [564, 34] width 29 height 16
click at [214, 129] on div "6" at bounding box center [210, 199] width 23 height 145
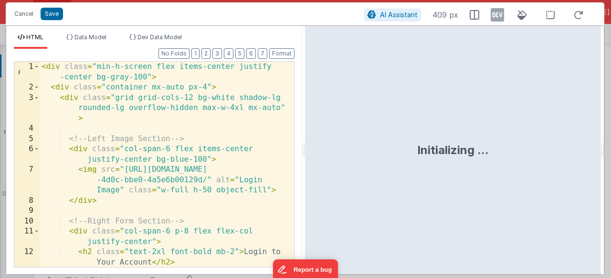
click at [188, 190] on div "< div class = "min-h-screen flex items-center justify -center bg-gray-100" > < …" at bounding box center [163, 185] width 247 height 246
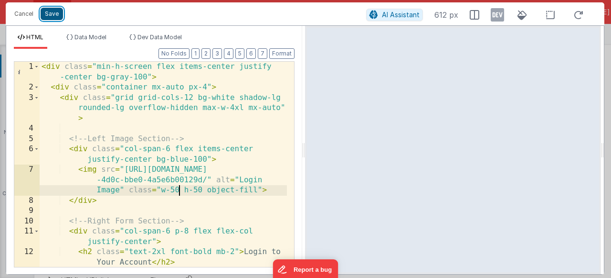
click at [56, 13] on button "Save" at bounding box center [52, 14] width 22 height 12
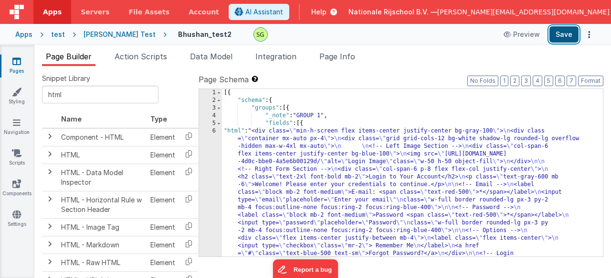
click at [573, 35] on button "Save" at bounding box center [564, 34] width 29 height 16
click at [215, 133] on div "6" at bounding box center [210, 199] width 23 height 145
click at [214, 133] on div "6" at bounding box center [210, 199] width 23 height 145
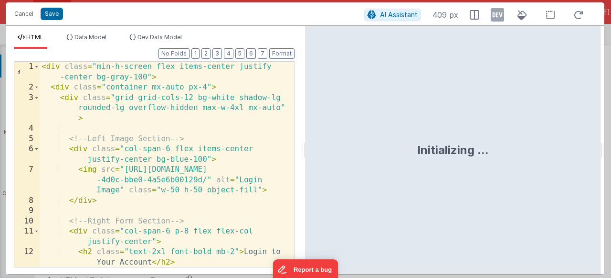
click at [179, 190] on div "< div class = "min-h-screen flex items-center justify -center bg-gray-100" > < …" at bounding box center [163, 185] width 247 height 246
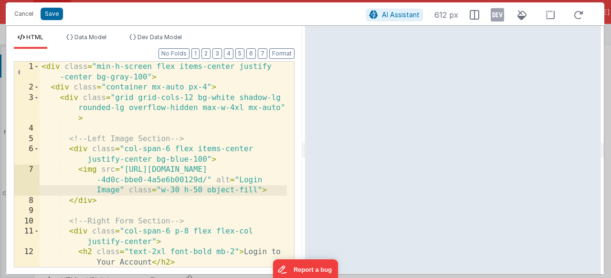
click at [200, 189] on div "< div class = "min-h-screen flex items-center justify -center bg-gray-100" > < …" at bounding box center [163, 185] width 247 height 246
click at [180, 192] on div "< div class = "min-h-screen flex items-center justify -center bg-gray-100" > < …" at bounding box center [163, 185] width 247 height 246
click at [50, 15] on button "Save" at bounding box center [52, 14] width 22 height 12
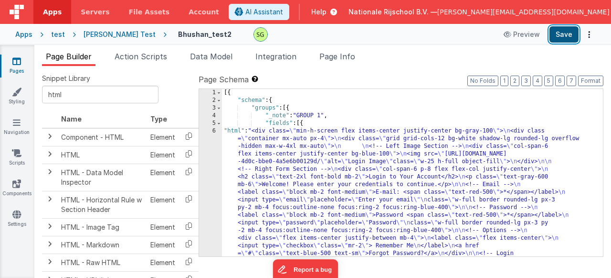
click at [575, 35] on button "Save" at bounding box center [564, 34] width 29 height 16
click at [214, 131] on div "6" at bounding box center [210, 199] width 23 height 145
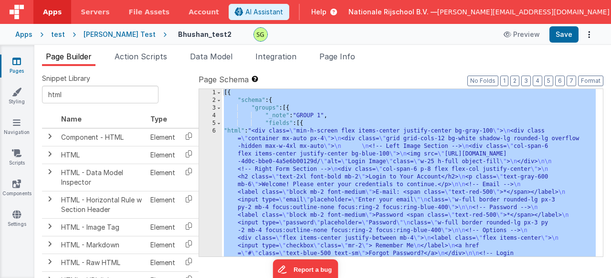
click at [214, 131] on div "6" at bounding box center [210, 199] width 23 height 145
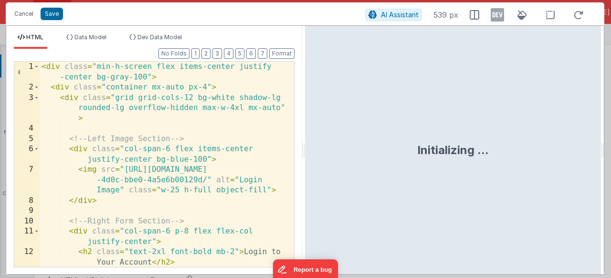
click at [179, 192] on div "< div class = "min-h-screen flex items-center justify -center bg-gray-100" > < …" at bounding box center [163, 185] width 247 height 246
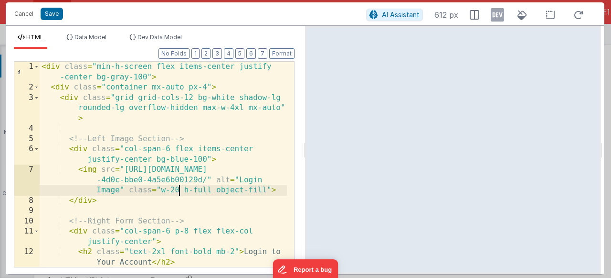
click at [213, 191] on div "< div class = "min-h-screen flex items-center justify -center bg-gray-100" > < …" at bounding box center [163, 185] width 247 height 246
click at [46, 15] on button "Save" at bounding box center [52, 14] width 22 height 12
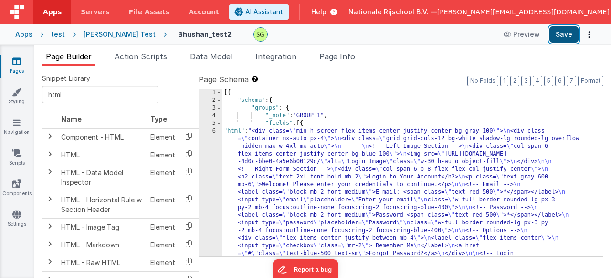
click at [571, 32] on button "Save" at bounding box center [564, 34] width 29 height 16
click at [215, 131] on div "6" at bounding box center [210, 199] width 23 height 145
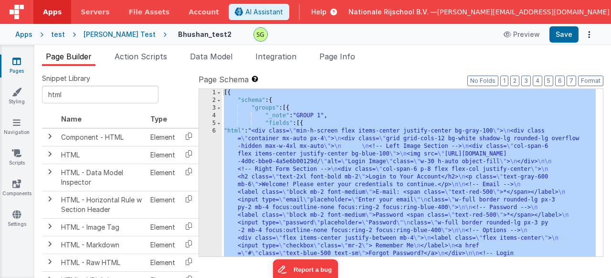
click at [215, 131] on div "6" at bounding box center [210, 199] width 23 height 145
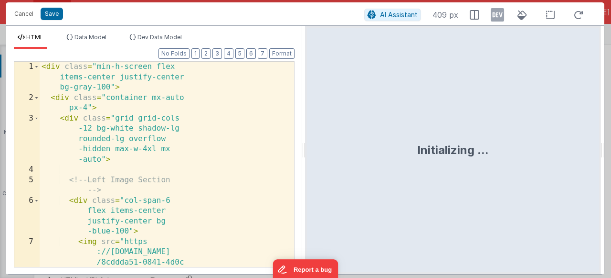
click at [215, 131] on div "< div class = "min-h-screen flex items-center justify-center bg-gray-100" > < d…" at bounding box center [163, 221] width 247 height 318
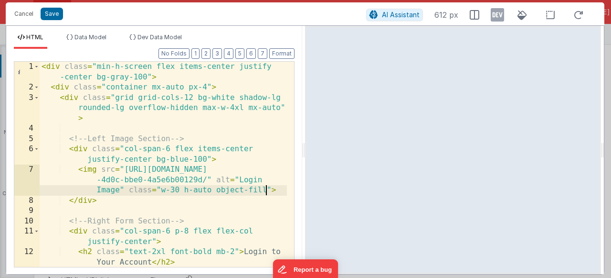
click at [267, 190] on div "< div class = "min-h-screen flex items-center justify -center bg-gray-100" > < …" at bounding box center [163, 185] width 247 height 246
click at [46, 17] on button "Save" at bounding box center [52, 14] width 22 height 12
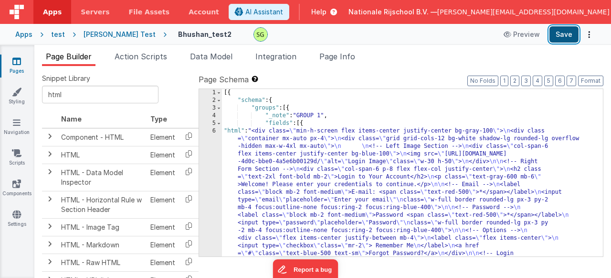
click at [573, 30] on button "Save" at bounding box center [564, 34] width 29 height 16
click at [213, 130] on div "6" at bounding box center [210, 199] width 23 height 145
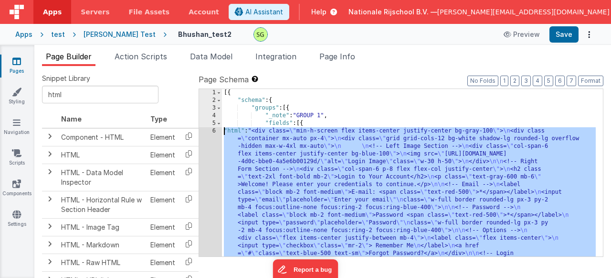
click at [213, 130] on div "6" at bounding box center [210, 199] width 23 height 145
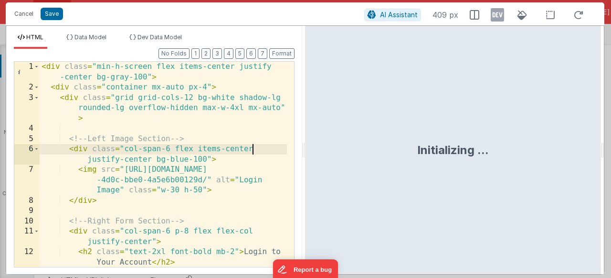
click at [268, 149] on div "< div class = "min-h-screen flex items-center justify -center bg-gray-100" > < …" at bounding box center [163, 185] width 247 height 246
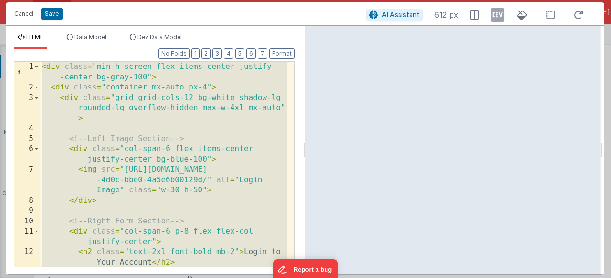
click at [123, 201] on div "< div class = "min-h-screen flex items-center justify -center bg-gray-100" > < …" at bounding box center [163, 185] width 247 height 246
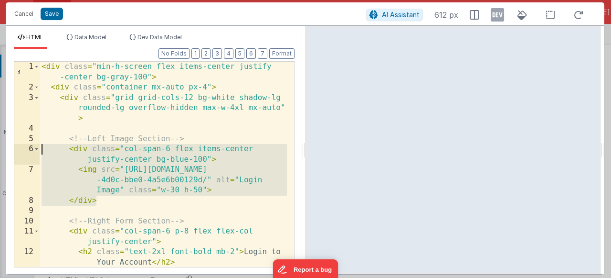
drag, startPoint x: 123, startPoint y: 201, endPoint x: 48, endPoint y: 150, distance: 90.4
click at [48, 150] on div "< div class = "min-h-screen flex items-center justify -center bg-gray-100" > < …" at bounding box center [163, 185] width 247 height 246
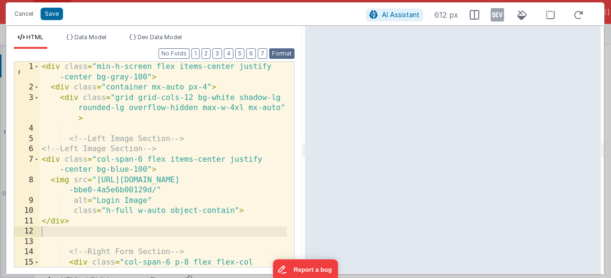
click at [271, 56] on button "Format" at bounding box center [281, 53] width 25 height 11
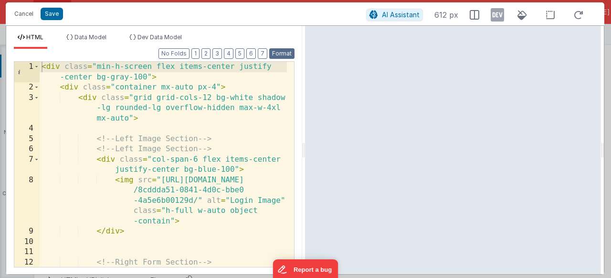
click at [282, 54] on button "Format" at bounding box center [281, 53] width 25 height 11
click at [58, 17] on button "Save" at bounding box center [52, 14] width 22 height 12
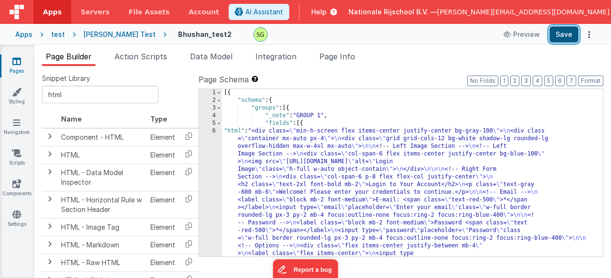
click at [558, 30] on button "Save" at bounding box center [564, 34] width 29 height 16
click at [214, 129] on div "6" at bounding box center [210, 207] width 23 height 161
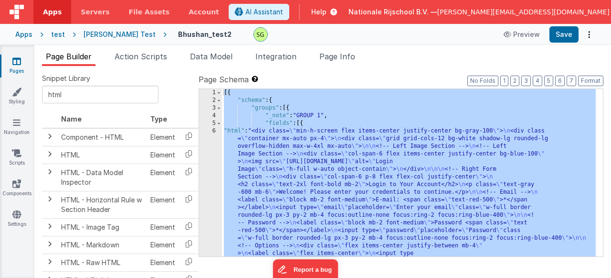
click at [214, 129] on div "6" at bounding box center [210, 207] width 23 height 161
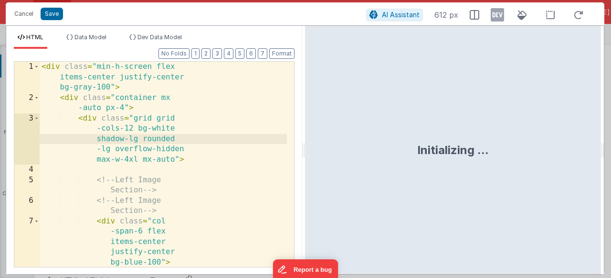
click at [205, 135] on div "< div class = "min-h-screen flex items-center justify-center bg-gray-100" > < d…" at bounding box center [163, 226] width 247 height 328
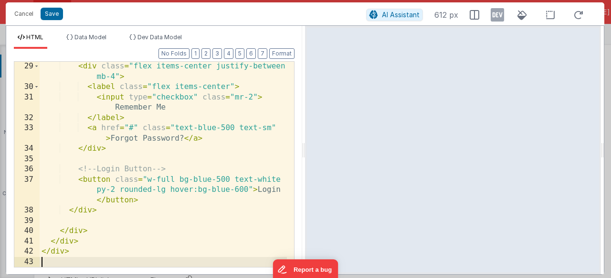
scroll to position [472, 0]
click at [57, 14] on button "Save" at bounding box center [52, 14] width 22 height 12
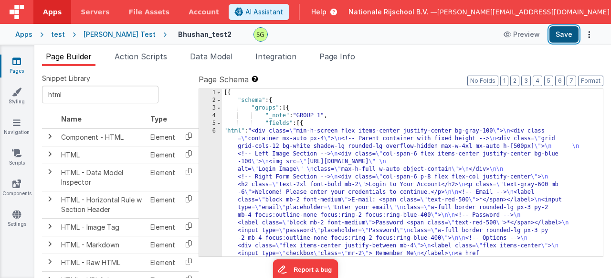
click at [553, 37] on button "Save" at bounding box center [564, 34] width 29 height 16
click at [214, 132] on div "6" at bounding box center [210, 203] width 23 height 153
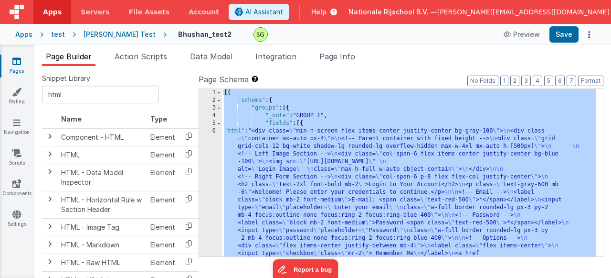
click at [214, 132] on div "6" at bounding box center [210, 203] width 23 height 153
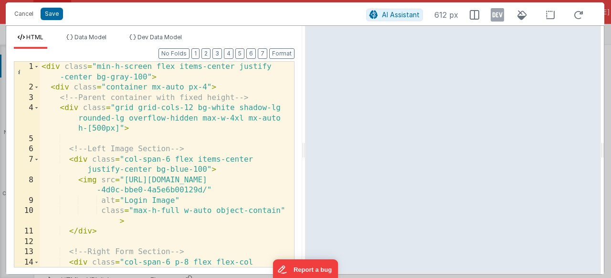
scroll to position [0, 0]
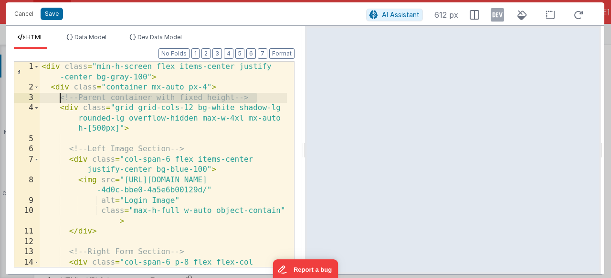
drag, startPoint x: 259, startPoint y: 97, endPoint x: 59, endPoint y: 99, distance: 200.6
click at [59, 99] on div "< div class = "min-h-screen flex items-center justify -center bg-gray-100" > < …" at bounding box center [163, 185] width 247 height 246
click at [235, 107] on div "< div class = "min-h-screen flex items-center justify -center bg-gray-100" > < …" at bounding box center [163, 185] width 247 height 246
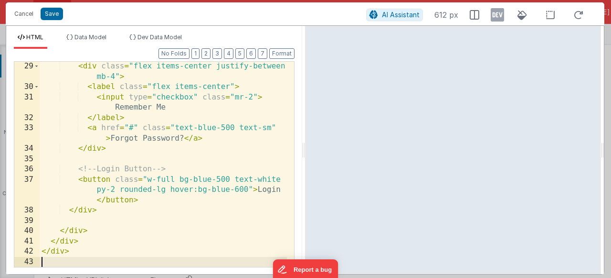
scroll to position [472, 0]
click at [43, 12] on button "Save" at bounding box center [52, 14] width 22 height 12
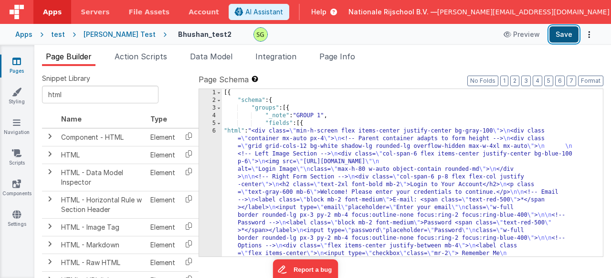
click at [564, 28] on button "Save" at bounding box center [564, 34] width 29 height 16
click at [216, 131] on div "6" at bounding box center [210, 203] width 23 height 153
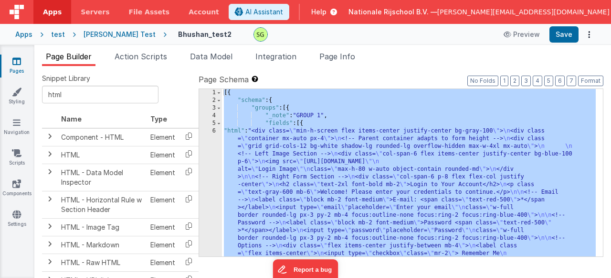
click at [216, 131] on div "6" at bounding box center [210, 203] width 23 height 153
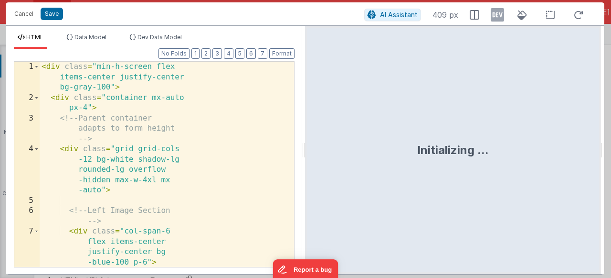
click at [216, 131] on div "HTML Data Model Dev Data Model Format 7 6 5 4 3 2 1 No Folds 1 2 3 4 5 6 7 8 < …" at bounding box center [305, 149] width 599 height 249
click at [216, 131] on div "< div class = "min-h-screen flex items-center justify-center bg-gray-100" > < d…" at bounding box center [163, 205] width 247 height 287
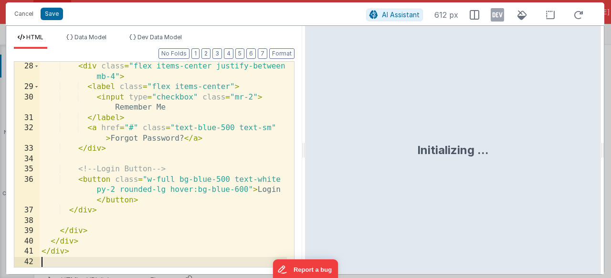
scroll to position [442, 0]
click at [45, 13] on button "Save" at bounding box center [52, 14] width 22 height 12
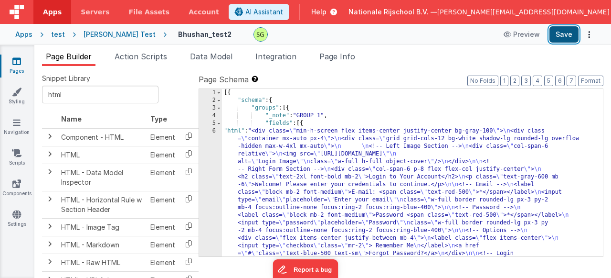
click at [567, 34] on button "Save" at bounding box center [564, 34] width 29 height 16
click at [215, 132] on div "6" at bounding box center [210, 199] width 23 height 145
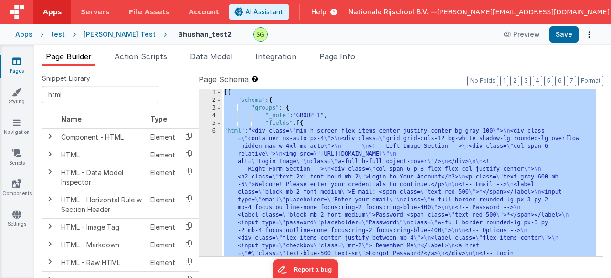
click at [215, 132] on div "6" at bounding box center [210, 199] width 23 height 145
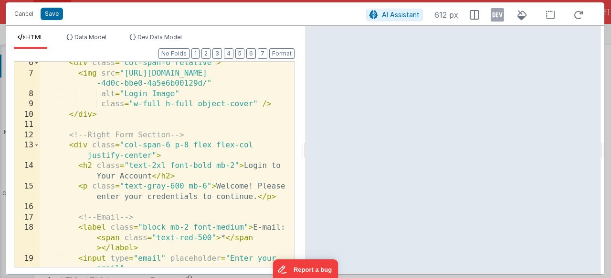
scroll to position [29, 0]
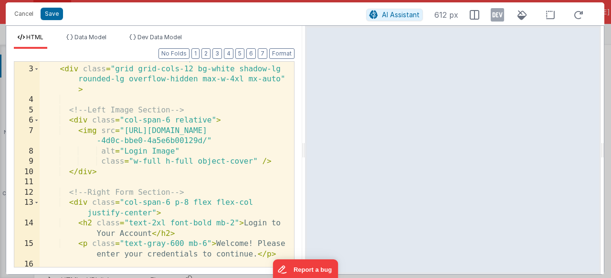
click at [201, 121] on div "< div class = "container mx-auto px-4" > < div class = "grid grid-cols-12 bg-wh…" at bounding box center [163, 166] width 247 height 225
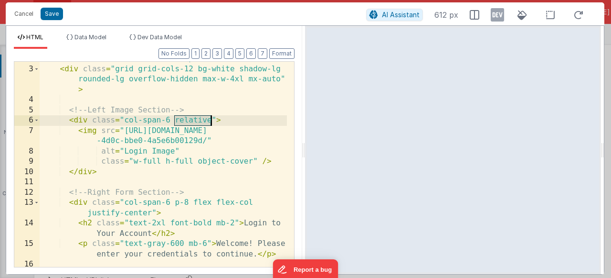
click at [201, 121] on div "< div class = "container mx-auto px-4" > < div class = "grid grid-cols-12 bg-wh…" at bounding box center [163, 166] width 247 height 225
click at [210, 121] on div "< div class = "container mx-auto px-4" > < div class = "grid grid-cols-12 bg-wh…" at bounding box center [163, 166] width 247 height 225
click at [198, 120] on div "< div class = "container mx-auto px-4" > < div class = "grid grid-cols-12 bg-wh…" at bounding box center [163, 166] width 247 height 225
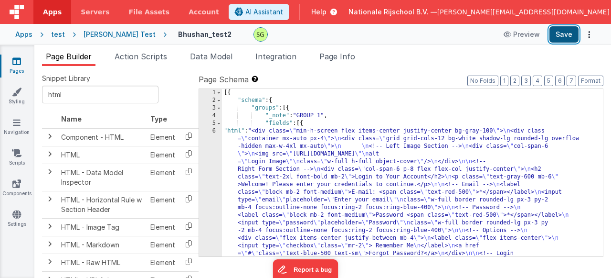
click at [563, 34] on button "Save" at bounding box center [564, 34] width 29 height 16
click at [212, 133] on div "6" at bounding box center [210, 199] width 23 height 145
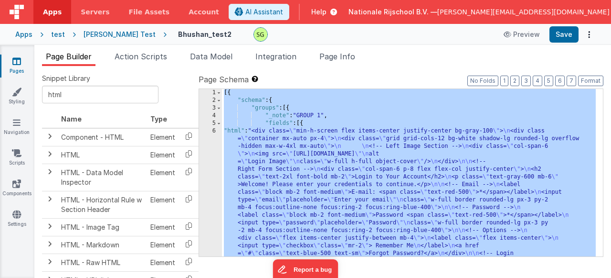
click at [212, 133] on div "6" at bounding box center [210, 199] width 23 height 145
click at [214, 130] on div "6" at bounding box center [210, 199] width 23 height 145
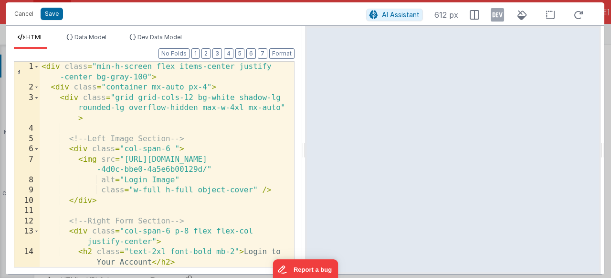
click at [176, 147] on div "< div class = "min-h-screen flex items-center justify -center bg-gray-100" > < …" at bounding box center [163, 185] width 247 height 246
click at [191, 193] on div "< div class = "min-h-screen flex items-center justify -center bg-gray-100" > < …" at bounding box center [163, 185] width 247 height 246
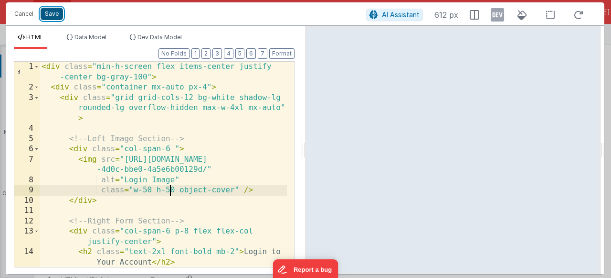
click at [57, 17] on button "Save" at bounding box center [52, 14] width 22 height 12
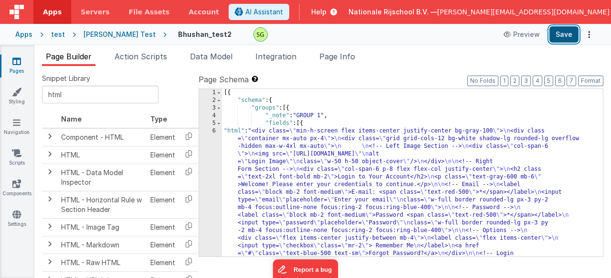
click at [571, 31] on button "Save" at bounding box center [564, 34] width 29 height 16
click at [213, 131] on div "6" at bounding box center [210, 199] width 23 height 145
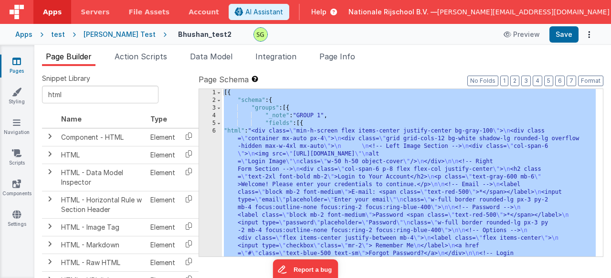
click at [213, 131] on div "6" at bounding box center [210, 199] width 23 height 145
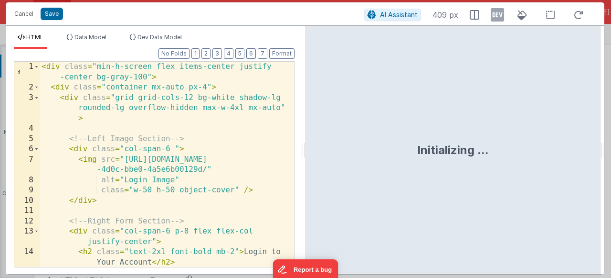
click at [171, 144] on div "< div class = "min-h-screen flex items-center justify -center bg-gray-100" > < …" at bounding box center [163, 185] width 247 height 246
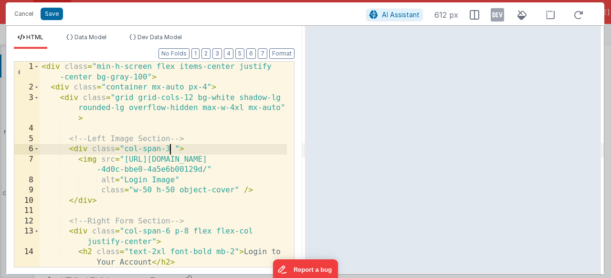
click at [171, 230] on div "< div class = "min-h-screen flex items-center justify -center bg-gray-100" > < …" at bounding box center [163, 185] width 247 height 246
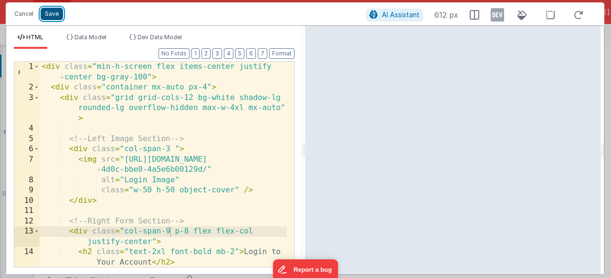
click at [58, 18] on button "Save" at bounding box center [52, 14] width 22 height 12
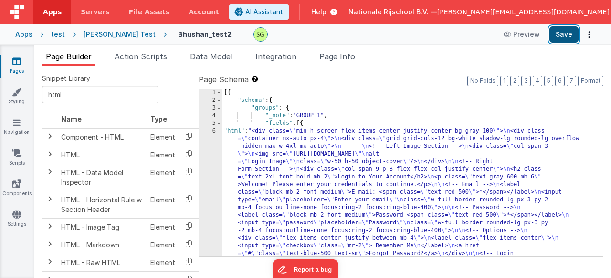
click at [553, 36] on button "Save" at bounding box center [564, 34] width 29 height 16
click at [214, 133] on div "6" at bounding box center [210, 199] width 23 height 145
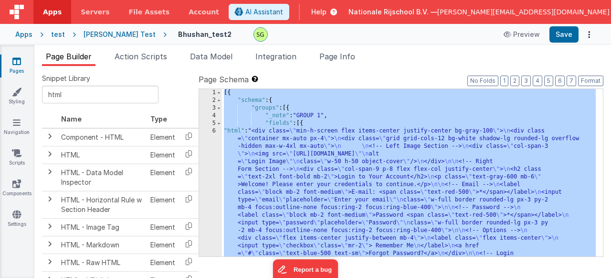
click at [214, 133] on div "6" at bounding box center [210, 199] width 23 height 145
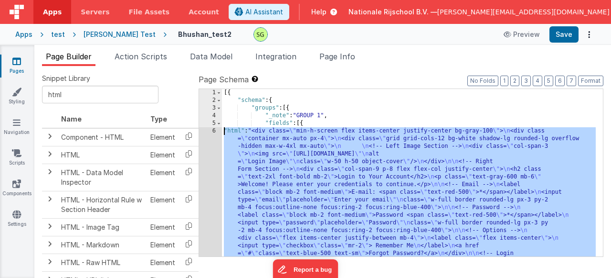
click at [214, 133] on div "6" at bounding box center [210, 199] width 23 height 145
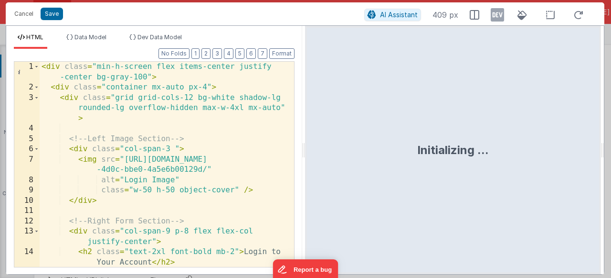
click at [175, 146] on div "< div class = "min-h-screen flex items-center justify -center bg-gray-100" > < …" at bounding box center [163, 185] width 247 height 246
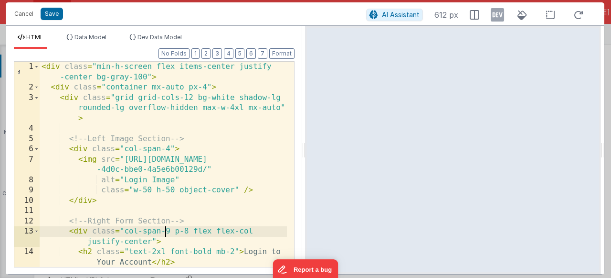
click at [168, 230] on div "< div class = "min-h-screen flex items-center justify -center bg-gray-100" > < …" at bounding box center [163, 185] width 247 height 246
click at [51, 16] on button "Save" at bounding box center [52, 14] width 22 height 12
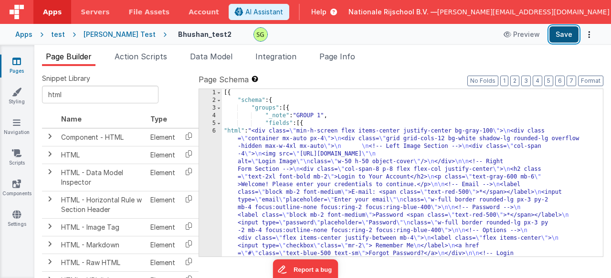
click at [563, 38] on button "Save" at bounding box center [564, 34] width 29 height 16
click at [214, 132] on div "6" at bounding box center [210, 199] width 23 height 145
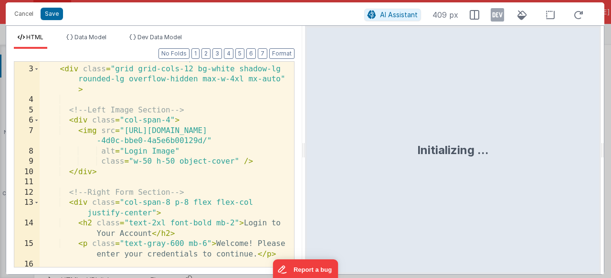
scroll to position [57, 0]
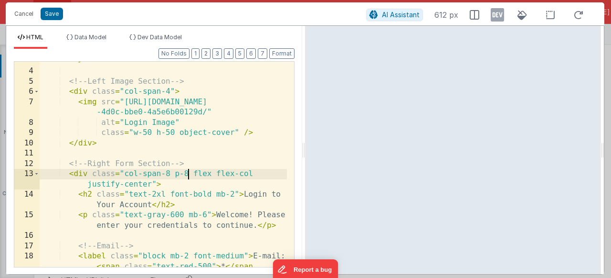
click at [188, 175] on div "< div class = "grid grid-cols-12 bg-white shadow-lg rounded-lg overflow-hidden …" at bounding box center [163, 168] width 247 height 267
click at [57, 9] on button "Save" at bounding box center [52, 14] width 22 height 12
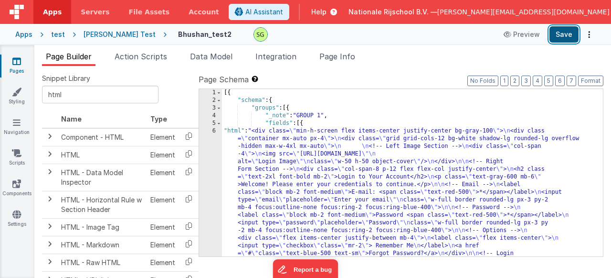
click at [571, 38] on button "Save" at bounding box center [564, 34] width 29 height 16
click at [213, 129] on div "6" at bounding box center [210, 199] width 23 height 145
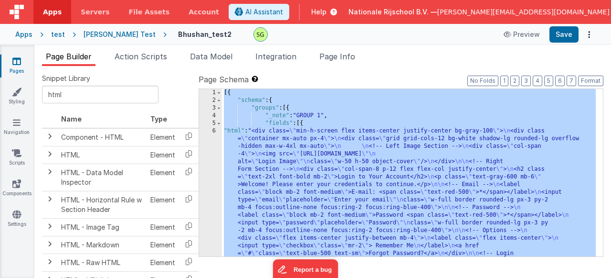
click at [213, 129] on div "6" at bounding box center [210, 199] width 23 height 145
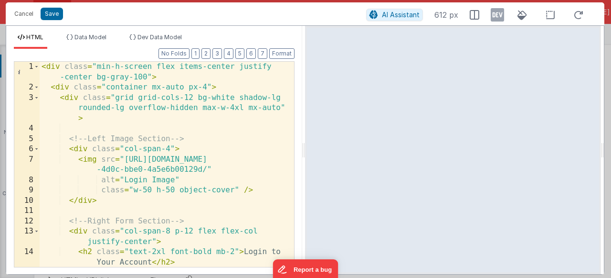
click at [190, 232] on div "< div class = "min-h-screen flex items-center justify -center bg-gray-100" > < …" at bounding box center [163, 185] width 247 height 246
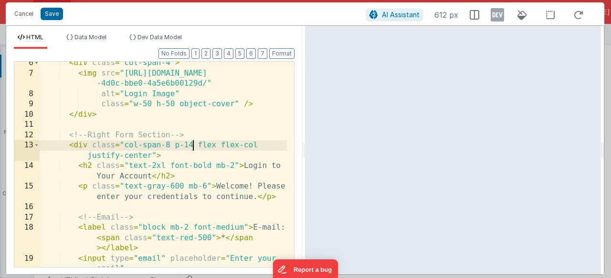
scroll to position [86, 0]
click at [37, 142] on span at bounding box center [36, 145] width 5 height 11
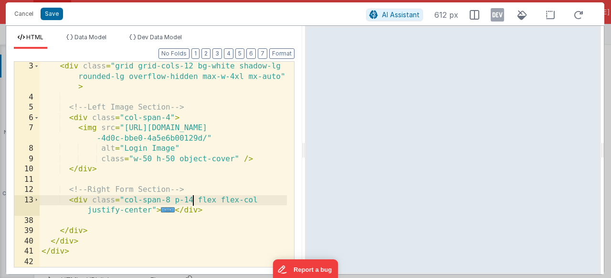
scroll to position [31, 0]
click at [37, 201] on span at bounding box center [36, 200] width 5 height 11
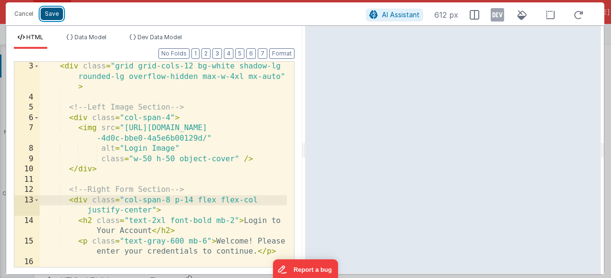
click at [43, 15] on button "Save" at bounding box center [52, 14] width 22 height 12
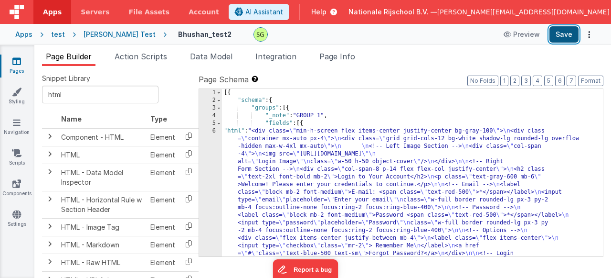
click at [564, 33] on button "Save" at bounding box center [564, 34] width 29 height 16
click at [214, 131] on div "6" at bounding box center [210, 199] width 23 height 145
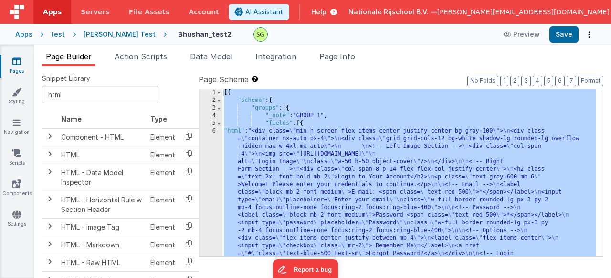
click at [214, 131] on div "6" at bounding box center [210, 199] width 23 height 145
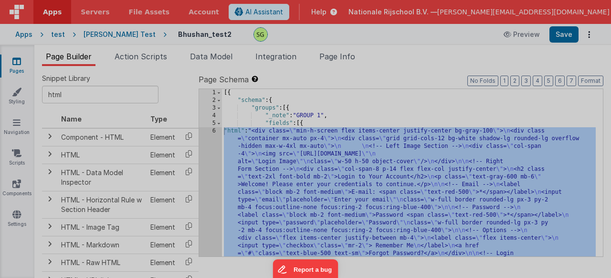
click at [305, 131] on div "Initializing ..." at bounding box center [453, 140] width 296 height 248
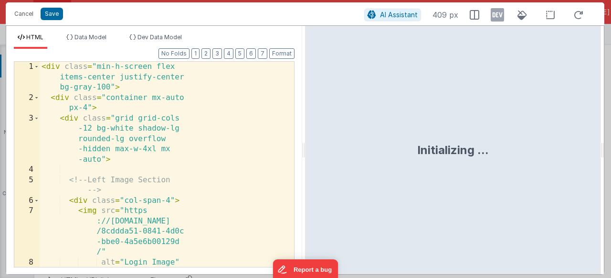
click at [214, 131] on div "< div class = "min-h-screen flex items-center justify-center bg-gray-100" > < d…" at bounding box center [163, 190] width 247 height 257
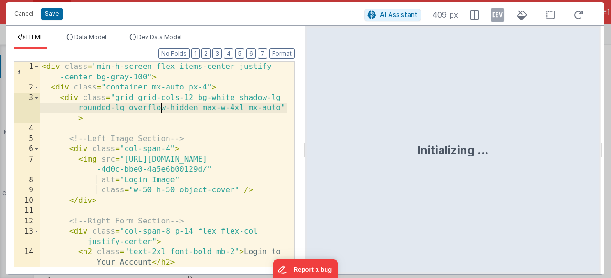
click at [214, 131] on div "< div class = "min-h-screen flex items-center justify -center bg-gray-100" > < …" at bounding box center [163, 185] width 247 height 246
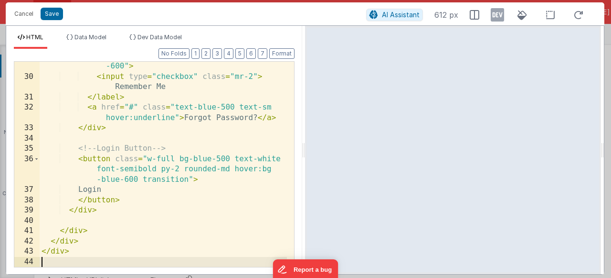
scroll to position [493, 0]
click at [59, 13] on button "Save" at bounding box center [52, 14] width 22 height 12
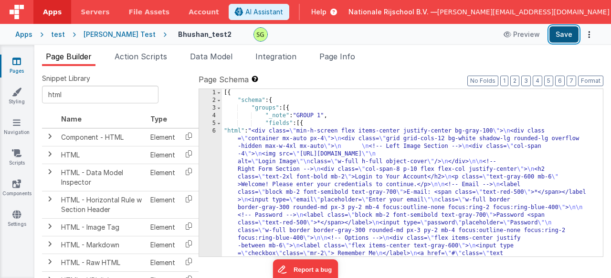
click at [555, 34] on button "Save" at bounding box center [564, 34] width 29 height 16
click at [215, 131] on div "6" at bounding box center [210, 207] width 23 height 161
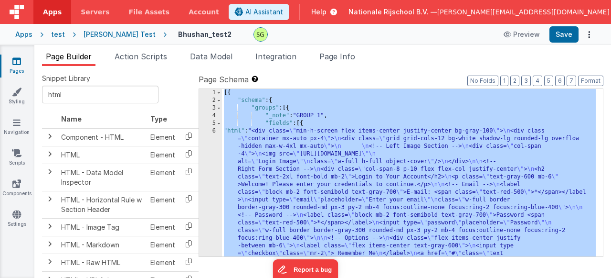
click at [215, 131] on div "6" at bounding box center [210, 207] width 23 height 161
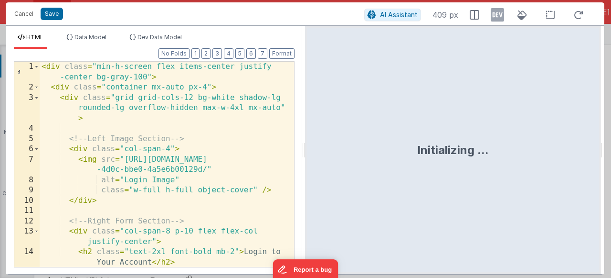
click at [225, 172] on div "< div class = "min-h-screen flex items-center justify -center bg-gray-100" > < …" at bounding box center [163, 185] width 247 height 246
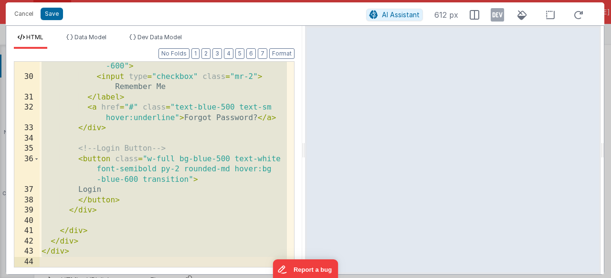
click at [119, 227] on div "< label class = "flex items-center text-gray -600" > < input type = "checkbox" …" at bounding box center [163, 169] width 247 height 236
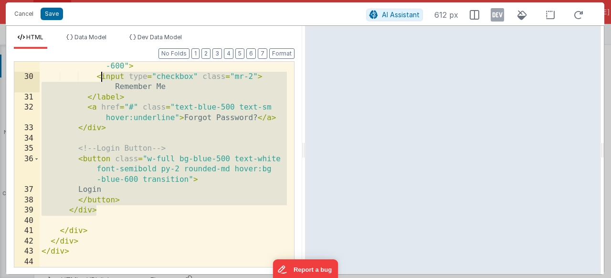
drag, startPoint x: 119, startPoint y: 209, endPoint x: 103, endPoint y: 73, distance: 137.5
click at [103, 73] on div "< label class = "flex items-center text-gray -600" > < input type = "checkbox" …" at bounding box center [163, 169] width 247 height 236
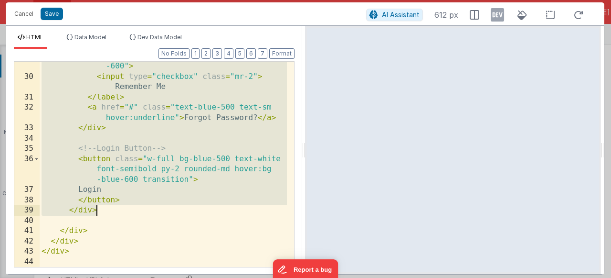
drag, startPoint x: 69, startPoint y: 100, endPoint x: 121, endPoint y: 206, distance: 118.4
click at [121, 206] on div "< label class = "flex items-center text-gray -600" > < input type = "checkbox" …" at bounding box center [163, 169] width 247 height 236
click at [127, 213] on div "< label class = "flex items-center text-gray -600" > < input type = "checkbox" …" at bounding box center [163, 169] width 247 height 236
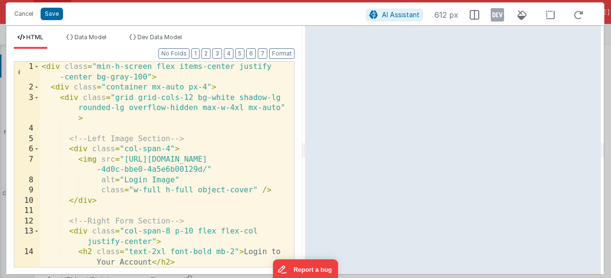
scroll to position [0, 0]
click at [170, 150] on div "< div class = "min-h-screen flex items-center justify -center bg-gray-100" > < …" at bounding box center [163, 185] width 247 height 246
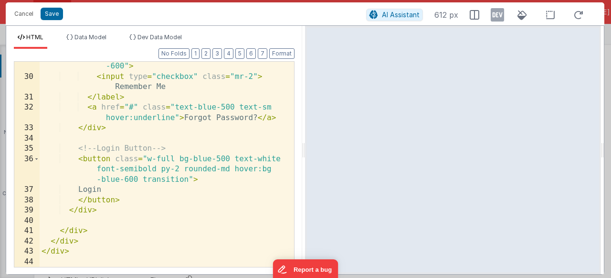
scroll to position [493, 0]
click at [172, 159] on div "< label class = "flex items-center text-gray -600" > < input type = "checkbox" …" at bounding box center [163, 169] width 247 height 236
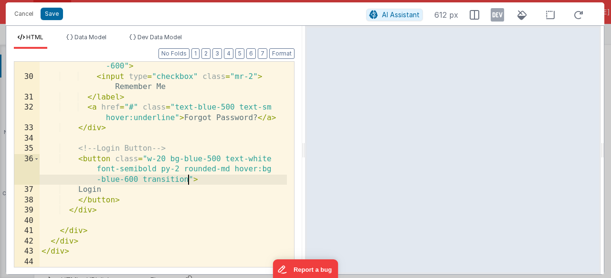
click at [187, 180] on div "< label class = "flex items-center text-gray -600" > < input type = "checkbox" …" at bounding box center [163, 169] width 247 height 236
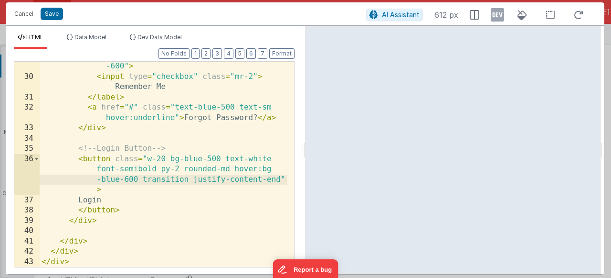
scroll to position [493, 0]
click at [50, 19] on button "Save" at bounding box center [52, 14] width 22 height 12
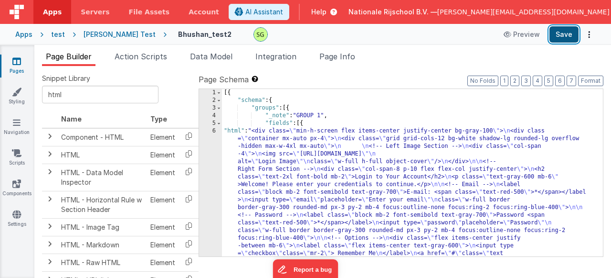
click at [566, 33] on button "Save" at bounding box center [564, 34] width 29 height 16
click at [214, 131] on div "6" at bounding box center [210, 207] width 23 height 161
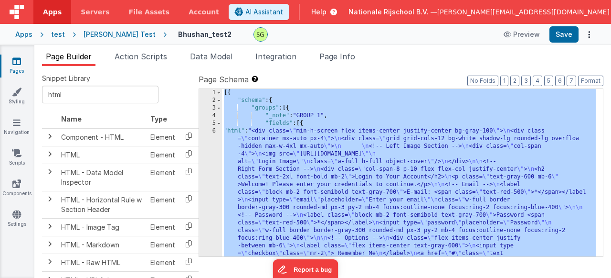
click at [214, 131] on div "6" at bounding box center [210, 207] width 23 height 161
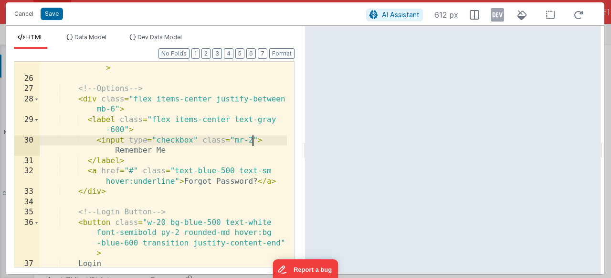
scroll to position [0, 0]
click at [251, 139] on div "class = "w-full border border-gray-300 rounded-md px-3 py-2 mb-4 focus:outline …" at bounding box center [163, 160] width 247 height 257
click at [53, 12] on button "Save" at bounding box center [52, 14] width 22 height 12
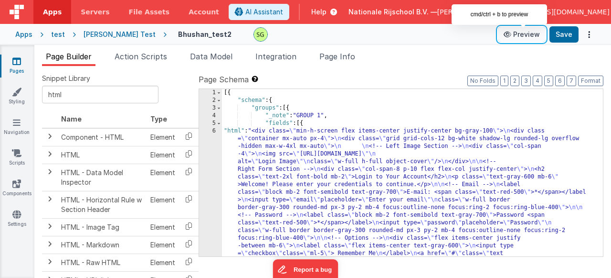
click at [517, 35] on button "Preview" at bounding box center [522, 34] width 48 height 15
click at [216, 130] on div "6" at bounding box center [210, 207] width 23 height 161
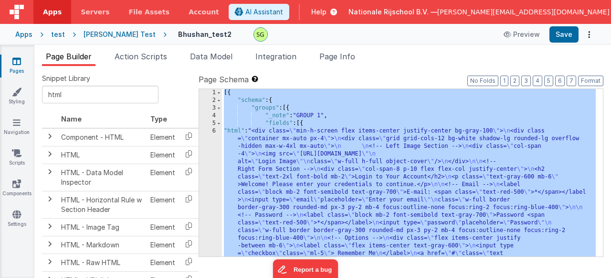
click at [216, 130] on div "6" at bounding box center [210, 207] width 23 height 161
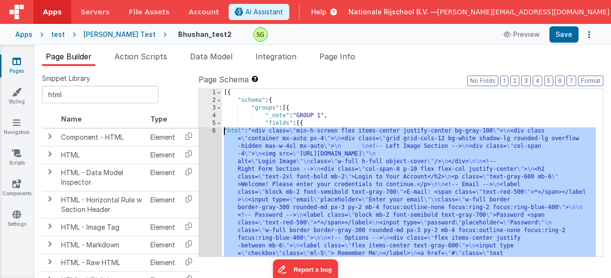
click at [216, 130] on div "6" at bounding box center [210, 207] width 23 height 161
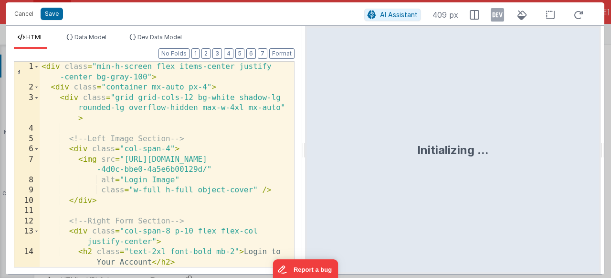
click at [236, 140] on div "< div class = "min-h-screen flex items-center justify -center bg-gray-100" > < …" at bounding box center [163, 185] width 247 height 246
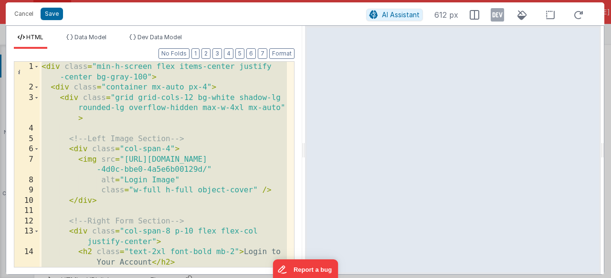
click at [138, 219] on div "< div class = "min-h-screen flex items-center justify -center bg-gray-100" > < …" at bounding box center [163, 185] width 247 height 246
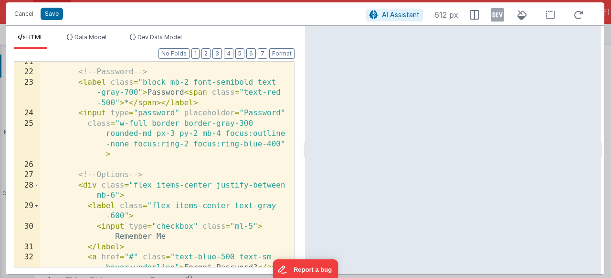
scroll to position [401, 0]
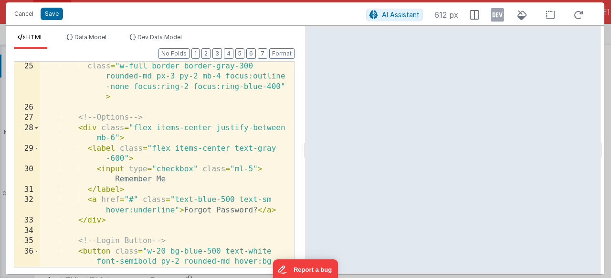
click at [243, 170] on div "class = "w-full border border-gray-300 rounded-md px-3 py-2 mb-4 focus:outline …" at bounding box center [163, 204] width 247 height 287
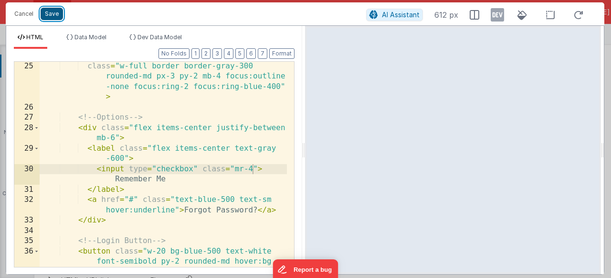
click at [62, 11] on button "Save" at bounding box center [52, 14] width 22 height 12
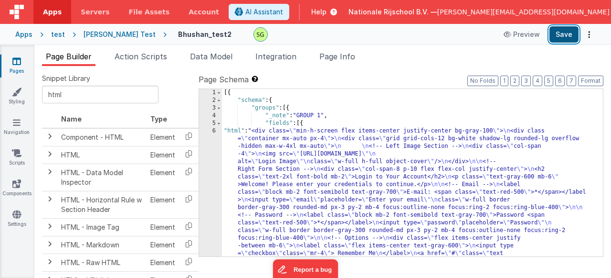
click at [564, 28] on button "Save" at bounding box center [564, 34] width 29 height 16
click at [213, 132] on div "6" at bounding box center [210, 207] width 23 height 161
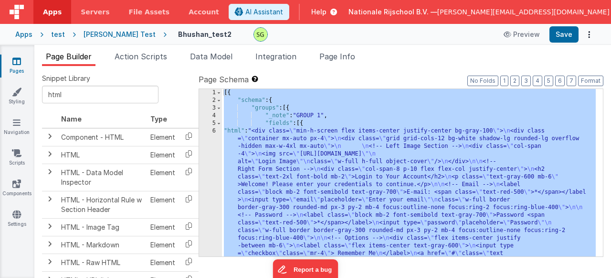
click at [213, 132] on div "6" at bounding box center [210, 207] width 23 height 161
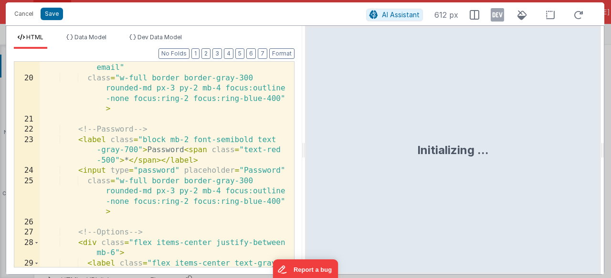
scroll to position [503, 0]
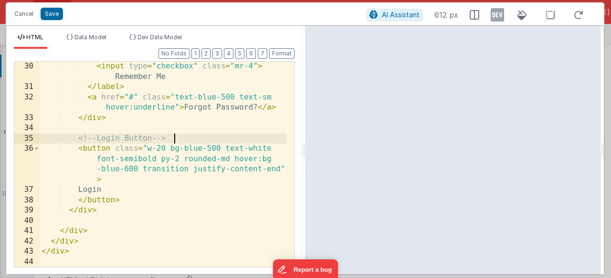
click at [177, 138] on div "< input type = "checkbox" class = "mr-4" > Remember Me </ label > < a href = "#…" at bounding box center [163, 179] width 247 height 236
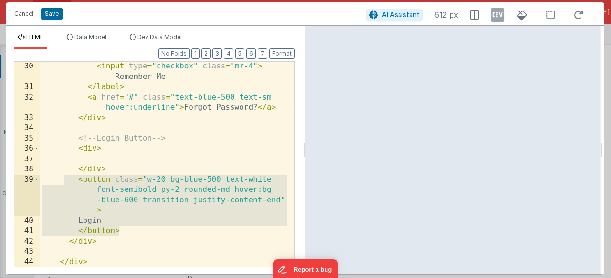
drag, startPoint x: 128, startPoint y: 235, endPoint x: 66, endPoint y: 174, distance: 86.1
click at [66, 174] on div "< input type = "checkbox" class = "mr-4" > Remember Me </ label > < a href = "#…" at bounding box center [163, 179] width 247 height 236
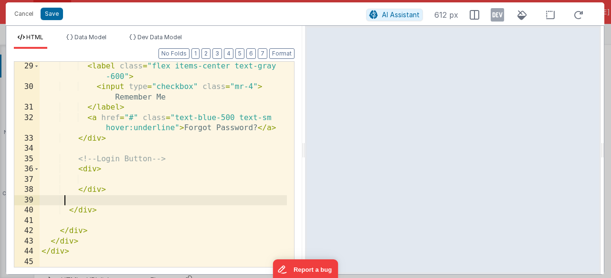
scroll to position [483, 0]
click at [104, 179] on div "< label class = "flex items-center text-gray -600" > < input type = "checkbox" …" at bounding box center [163, 179] width 247 height 236
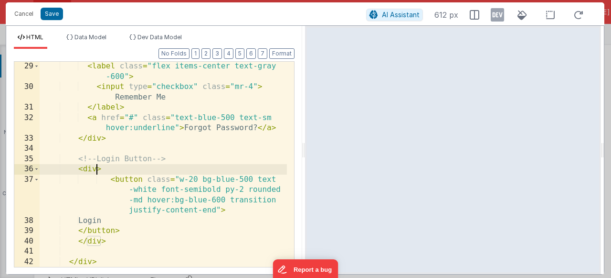
click at [97, 169] on div "< label class = "flex items-center text-gray -600" > < input type = "checkbox" …" at bounding box center [163, 179] width 247 height 236
click at [143, 170] on div "< label class = "flex items-center text-gray -600" > < input type = "checkbox" …" at bounding box center [163, 179] width 247 height 236
click at [214, 165] on div "< label class = "flex items-center text-gray -600" > < input type = "checkbox" …" at bounding box center [163, 179] width 247 height 236
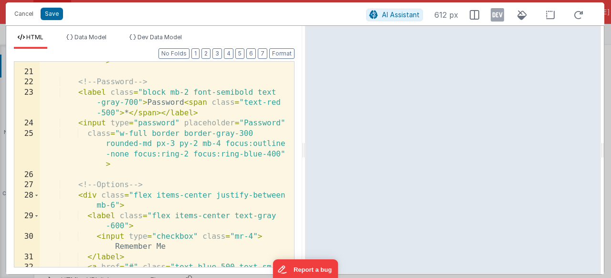
scroll to position [534, 0]
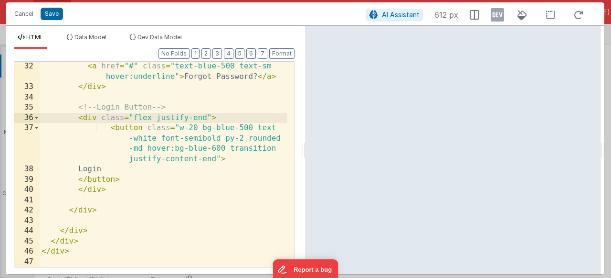
click at [233, 128] on div "< a href = "#" class = "text-blue-500 text-[PERSON_NAME]:underline" > Forgot Pa…" at bounding box center [163, 179] width 247 height 236
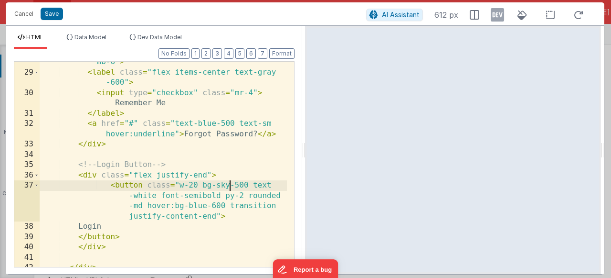
scroll to position [449, 0]
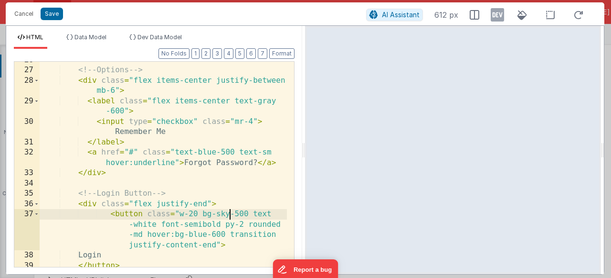
click at [203, 151] on div "<!-- Options --> < div class = "flex items-center justify-between mb-6" > < lab…" at bounding box center [163, 167] width 247 height 225
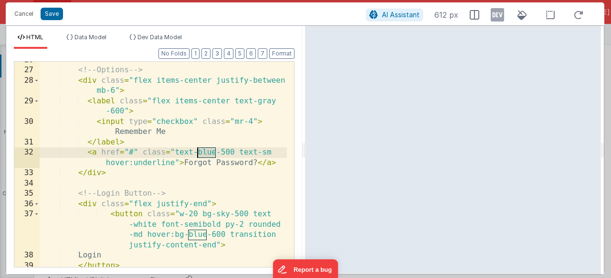
click at [203, 151] on div "<!-- Options --> < div class = "flex items-center justify-between mb-6" > < lab…" at bounding box center [163, 167] width 247 height 225
click at [227, 157] on div "<!-- Options --> < div class = "flex items-center justify-between mb-6" > < lab…" at bounding box center [163, 167] width 247 height 225
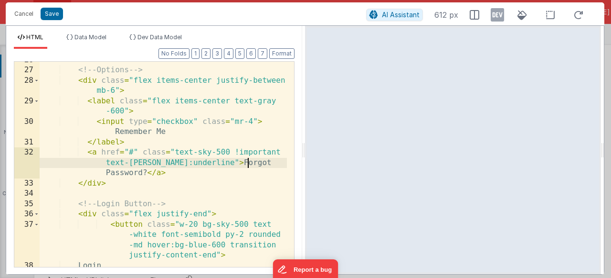
click at [267, 163] on div "<!-- Options --> < div class = "flex items-center justify-between mb-6" > < lab…" at bounding box center [163, 167] width 247 height 225
click at [216, 162] on div "<!-- Options --> < div class = "flex items-center justify-between mb-6" > < lab…" at bounding box center [163, 167] width 247 height 225
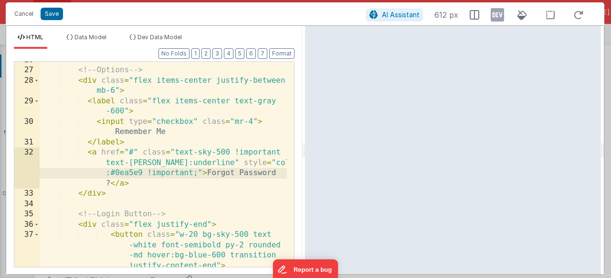
drag, startPoint x: 212, startPoint y: 164, endPoint x: 216, endPoint y: 171, distance: 9.0
click at [212, 164] on div "<!-- Options --> < div class = "flex items-center justify-between mb-6" > < lab…" at bounding box center [163, 183] width 247 height 257
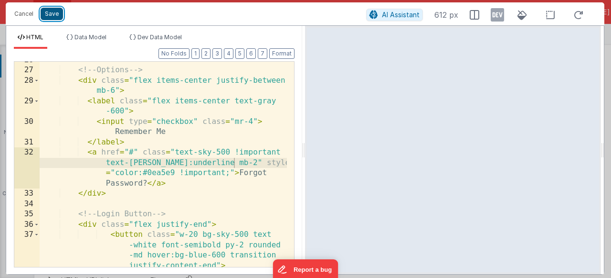
click at [47, 11] on button "Save" at bounding box center [52, 14] width 22 height 12
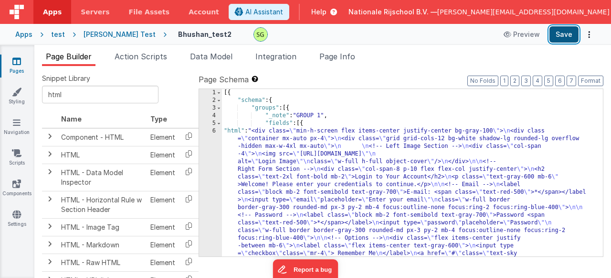
click at [556, 32] on button "Save" at bounding box center [564, 34] width 29 height 16
click at [215, 131] on div "6" at bounding box center [210, 211] width 23 height 168
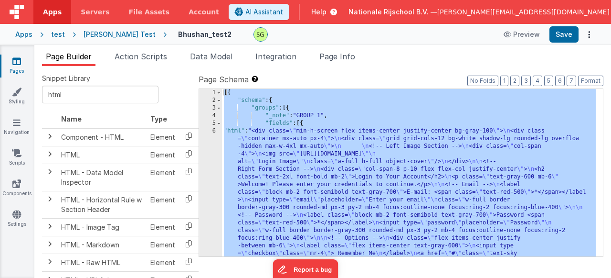
click at [215, 131] on div "6" at bounding box center [210, 211] width 23 height 168
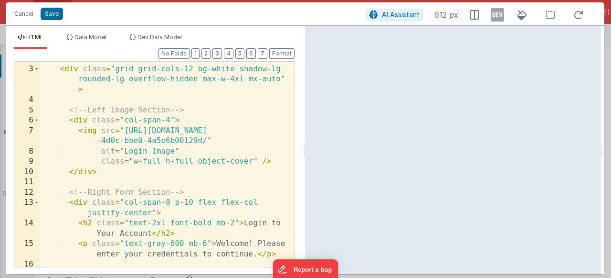
scroll to position [29, 0]
click at [151, 214] on div "< div class = "container mx-auto px-4" > < div class = "grid grid-cols-12 bg-wh…" at bounding box center [163, 166] width 247 height 225
click at [170, 211] on div "< div class = "container mx-auto px-4" > < div class = "grid grid-cols-12 bg-wh…" at bounding box center [163, 166] width 247 height 225
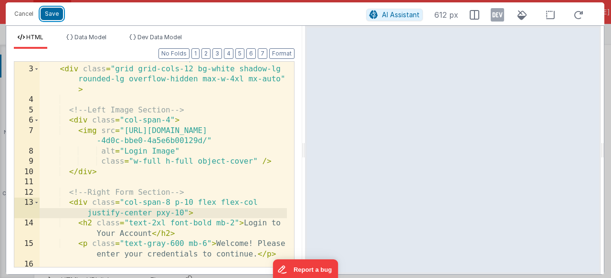
click at [56, 19] on button "Save" at bounding box center [52, 14] width 22 height 12
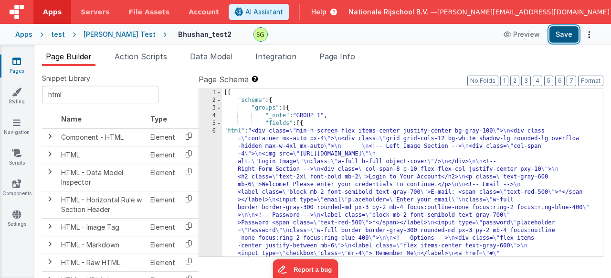
click at [562, 30] on button "Save" at bounding box center [564, 34] width 29 height 16
click at [212, 129] on div "6" at bounding box center [210, 211] width 23 height 168
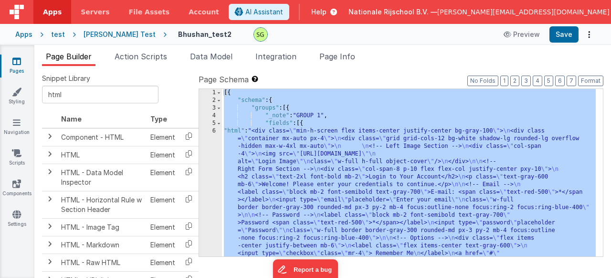
click at [215, 129] on div "6" at bounding box center [210, 211] width 23 height 168
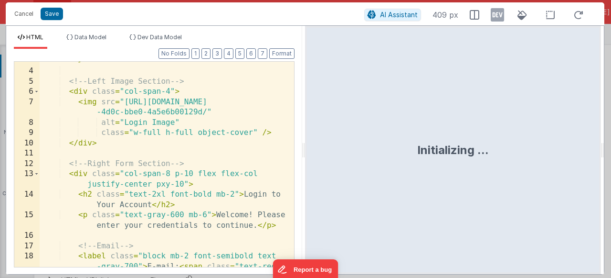
scroll to position [57, 0]
click at [183, 181] on div "< div class = "grid grid-cols-12 bg-white shadow-lg rounded-lg overflow-hidden …" at bounding box center [163, 168] width 247 height 267
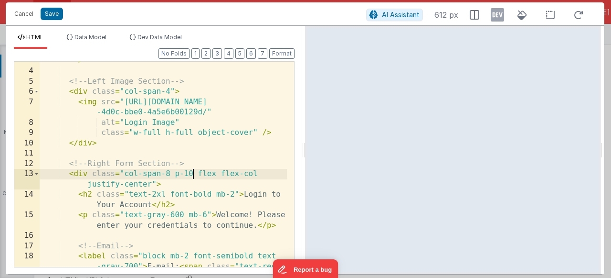
click at [192, 175] on div "< div class = "grid grid-cols-12 bg-white shadow-lg rounded-lg overflow-hidden …" at bounding box center [163, 168] width 247 height 267
click at [49, 14] on button "Save" at bounding box center [52, 14] width 22 height 12
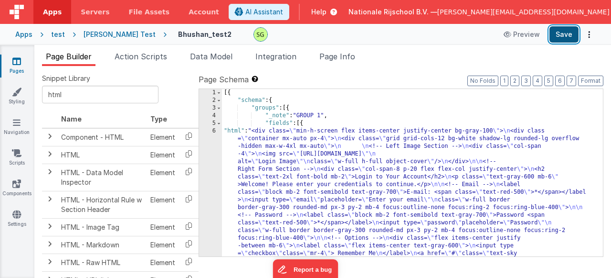
click at [558, 40] on button "Save" at bounding box center [564, 34] width 29 height 16
click at [215, 131] on div "6" at bounding box center [210, 211] width 23 height 168
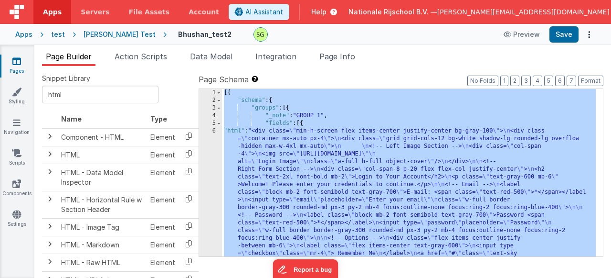
click at [215, 131] on div "6" at bounding box center [210, 211] width 23 height 168
click at [213, 131] on div "6" at bounding box center [210, 211] width 23 height 168
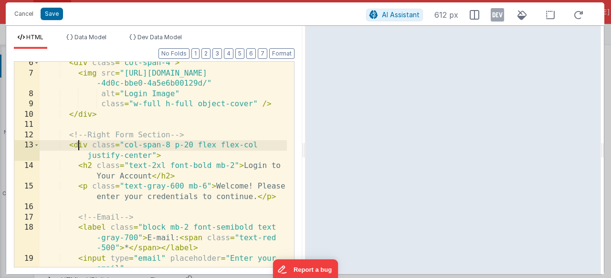
click at [80, 148] on div "< div class = "col-span-4" > < img src = "[URL][DOMAIN_NAME] -4d0c-bbe0-4a5e6b0…" at bounding box center [163, 176] width 247 height 236
click at [87, 168] on div "< div class = "col-span-4" > < img src = "[URL][DOMAIN_NAME] -4d0c-bbe0-4a5e6b0…" at bounding box center [163, 176] width 247 height 236
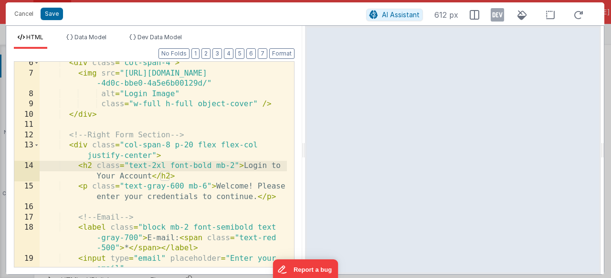
click at [171, 157] on div "< div class = "col-span-4" > < img src = "[URL][DOMAIN_NAME] -4d0c-bbe0-4a5e6b0…" at bounding box center [163, 176] width 247 height 236
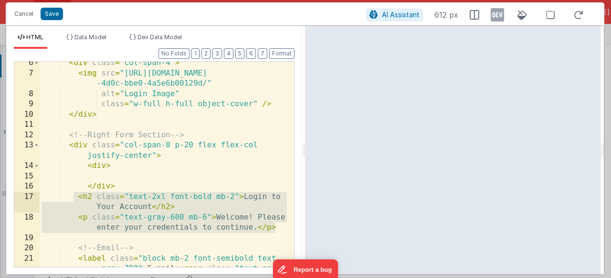
drag, startPoint x: 275, startPoint y: 227, endPoint x: 76, endPoint y: 199, distance: 200.7
click at [76, 199] on div "< div class = "col-span-4" > < img src = "[URL][DOMAIN_NAME] -4d0c-bbe0-4a5e6b0…" at bounding box center [163, 181] width 247 height 246
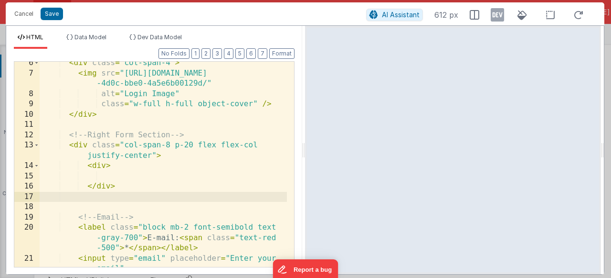
click at [121, 175] on div "< div class = "col-span-4" > < img src = "[URL][DOMAIN_NAME] -4d0c-bbe0-4a5e6b0…" at bounding box center [163, 176] width 247 height 236
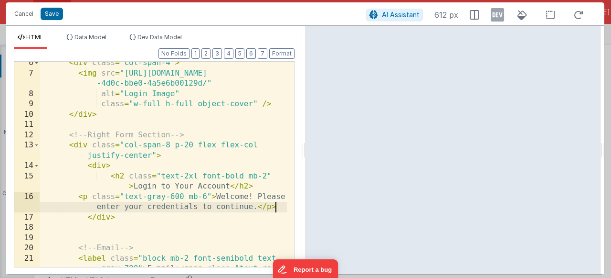
click at [106, 168] on div "< div class = "col-span-4" > < img src = "[URL][DOMAIN_NAME] -4d0c-bbe0-4a5e6b0…" at bounding box center [163, 181] width 247 height 246
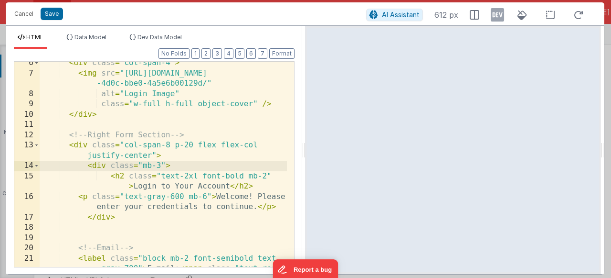
scroll to position [115, 0]
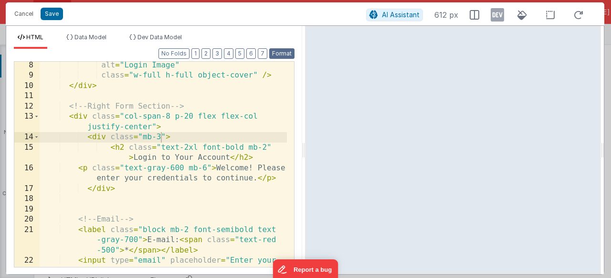
click at [281, 50] on button "Format" at bounding box center [281, 53] width 25 height 11
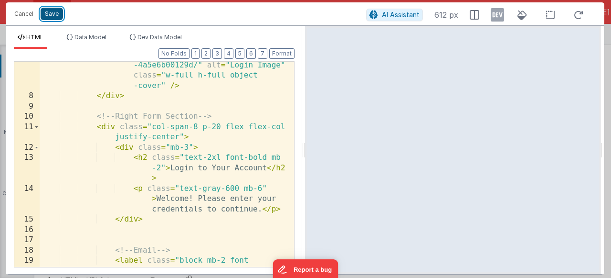
click at [46, 18] on button "Save" at bounding box center [52, 14] width 22 height 12
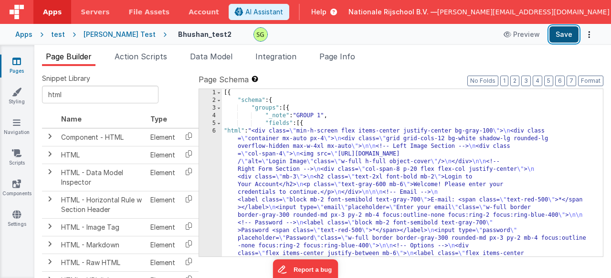
click at [564, 33] on button "Save" at bounding box center [564, 34] width 29 height 16
click at [214, 131] on div "6" at bounding box center [210, 218] width 23 height 183
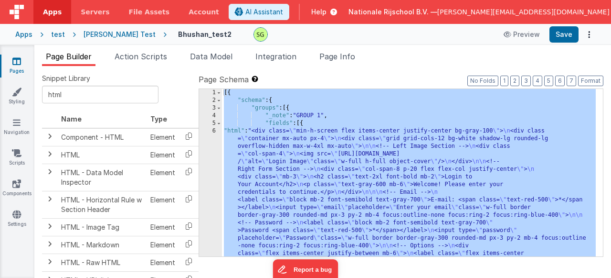
click at [214, 131] on div "6" at bounding box center [210, 218] width 23 height 183
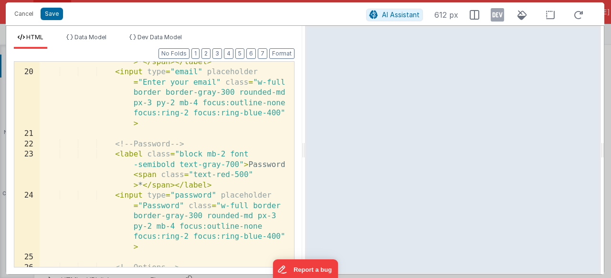
scroll to position [459, 0]
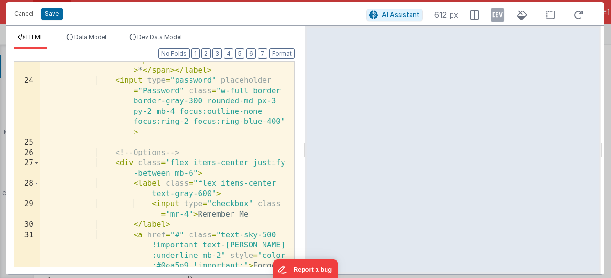
drag, startPoint x: 189, startPoint y: 212, endPoint x: 192, endPoint y: 216, distance: 5.4
click at [189, 212] on div "< label class = "block mb-2 font -semibold text-gray-700" > Password < span cla…" at bounding box center [163, 183] width 247 height 298
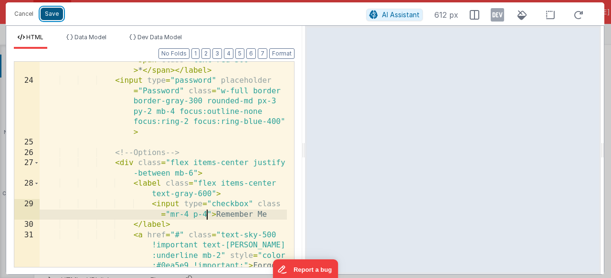
click at [56, 14] on button "Save" at bounding box center [52, 14] width 22 height 12
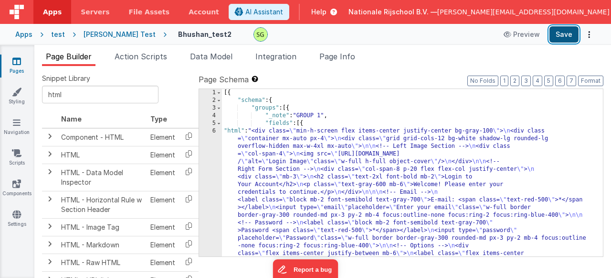
click at [567, 33] on button "Save" at bounding box center [564, 34] width 29 height 16
click at [214, 130] on div "6" at bounding box center [210, 218] width 23 height 183
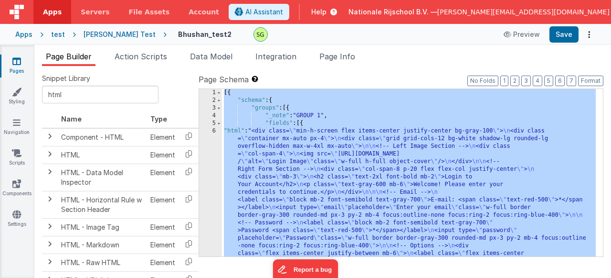
click at [214, 130] on div "6" at bounding box center [210, 218] width 23 height 183
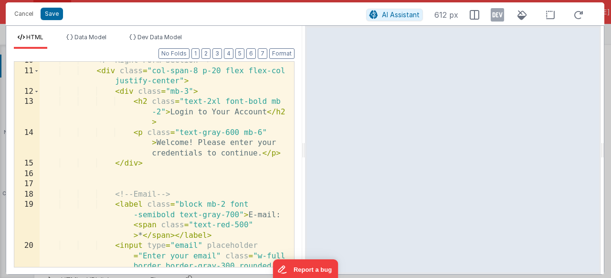
scroll to position [0, 0]
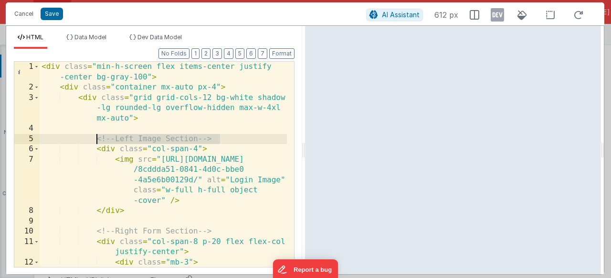
drag, startPoint x: 224, startPoint y: 142, endPoint x: 96, endPoint y: 137, distance: 128.6
click at [96, 137] on div "< div class = "min-h-screen flex items-center justify -center bg-gray-100" > < …" at bounding box center [163, 190] width 247 height 257
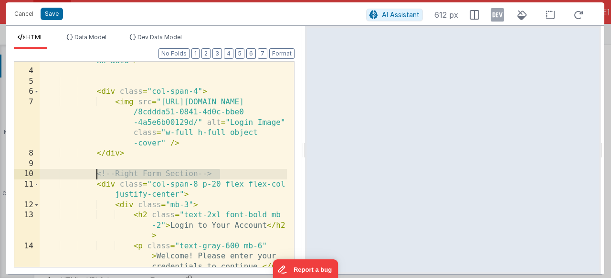
drag, startPoint x: 221, startPoint y: 175, endPoint x: 96, endPoint y: 173, distance: 125.2
click at [96, 173] on div "< div class = "grid grid-cols-12 bg-white shadow -lg rounded-lg overflow-hidden…" at bounding box center [163, 168] width 247 height 267
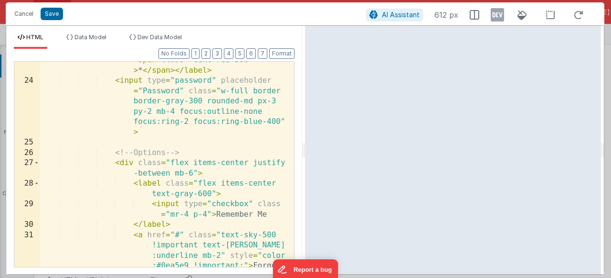
scroll to position [459, 0]
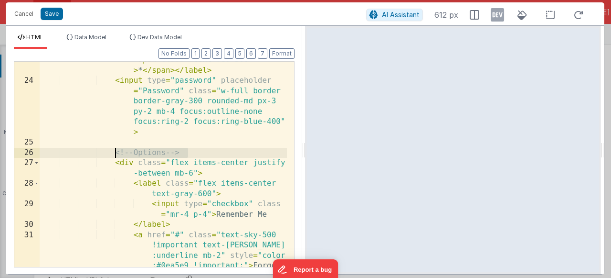
drag, startPoint x: 193, startPoint y: 150, endPoint x: 116, endPoint y: 150, distance: 77.4
click at [116, 150] on div "< label class = "block mb-2 font -semibold text-gray-700" > Password < span cla…" at bounding box center [163, 183] width 247 height 298
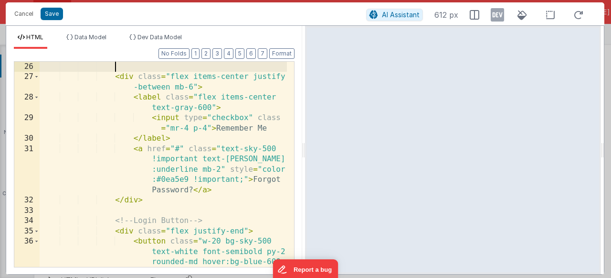
scroll to position [657, 0]
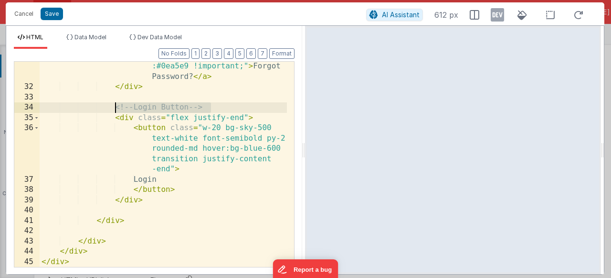
drag, startPoint x: 220, startPoint y: 109, endPoint x: 117, endPoint y: 104, distance: 103.8
click at [117, 104] on div "< a href = "#" class = "text-sky-500 !important text-[PERSON_NAME] :underline m…" at bounding box center [163, 164] width 247 height 267
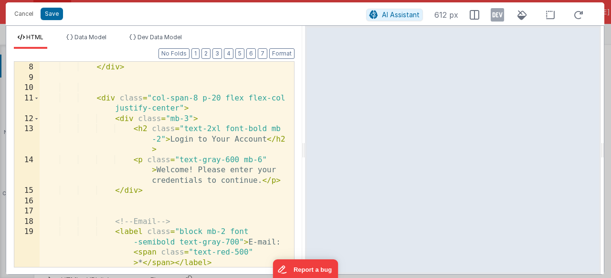
scroll to position [172, 0]
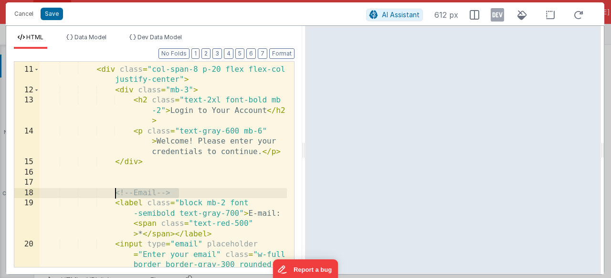
drag, startPoint x: 182, startPoint y: 192, endPoint x: 113, endPoint y: 188, distance: 68.4
click at [113, 188] on div "< div class = "col-span-8 p-20 flex flex-col justify-center" > < div class = "m…" at bounding box center [163, 192] width 247 height 277
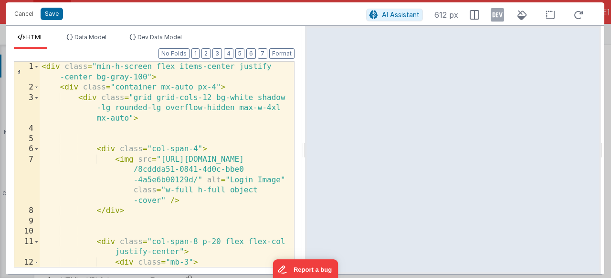
scroll to position [0, 0]
click at [54, 7] on div "Cancel Save" at bounding box center [188, 13] width 357 height 13
click at [54, 10] on button "Save" at bounding box center [52, 14] width 22 height 12
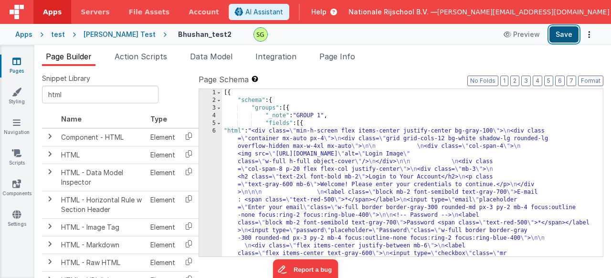
click at [574, 30] on button "Save" at bounding box center [564, 34] width 29 height 16
click at [214, 130] on div "6" at bounding box center [210, 215] width 23 height 176
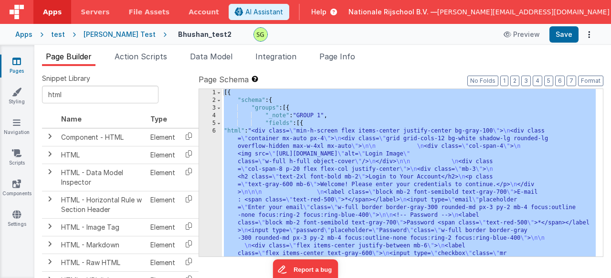
click at [214, 130] on div "6" at bounding box center [210, 215] width 23 height 176
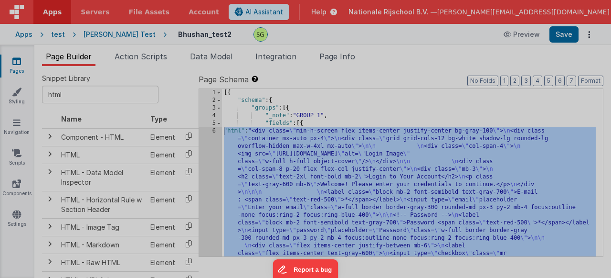
click at [214, 130] on div "HTML Data Model Dev Data Model Format 7 6 5 4 3 2 1 No Folds 1 2 3 4 5 6 7 < di…" at bounding box center [305, 140] width 599 height 249
click at [214, 130] on div "< div class = "min-h-screen flex items-center justify-center bg-gray-100" > < d…" at bounding box center [163, 216] width 247 height 328
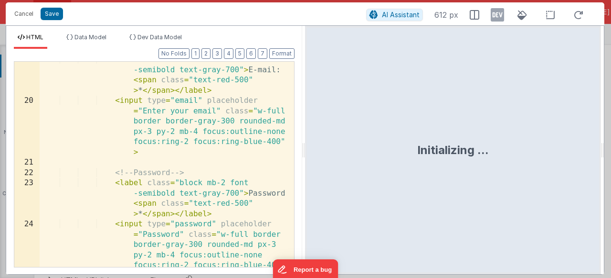
scroll to position [657, 0]
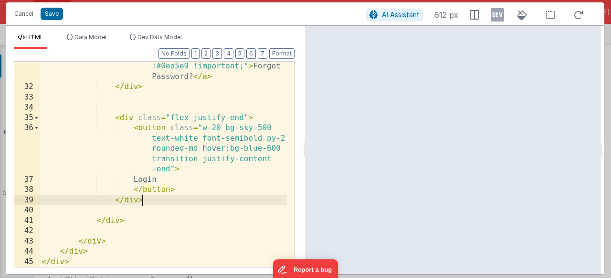
click at [230, 200] on div "< a href = "#" class = "text-sky-500 !important text-[PERSON_NAME] :underline m…" at bounding box center [163, 164] width 247 height 267
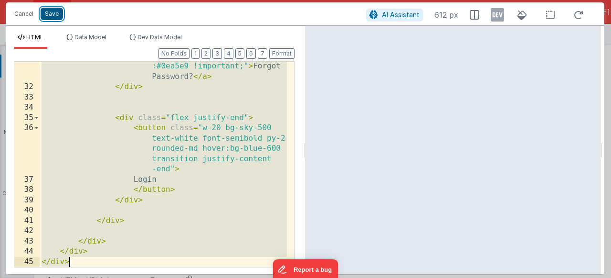
click at [42, 19] on button "Save" at bounding box center [52, 14] width 22 height 12
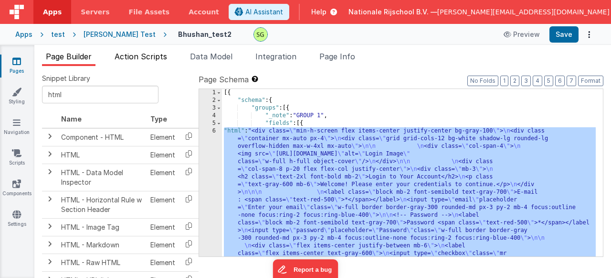
click at [129, 54] on span "Action Scripts" at bounding box center [141, 57] width 53 height 10
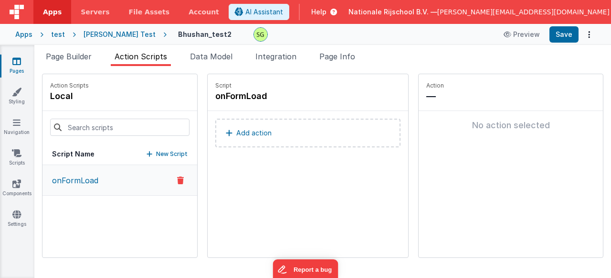
click at [243, 134] on button "Add action" at bounding box center [307, 132] width 185 height 29
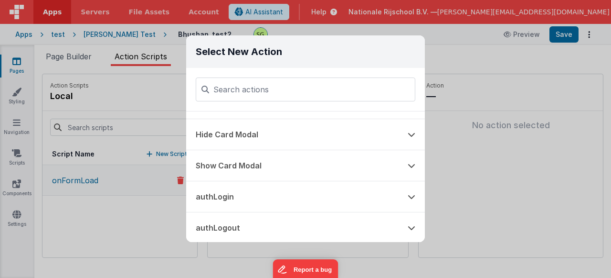
scroll to position [708, 0]
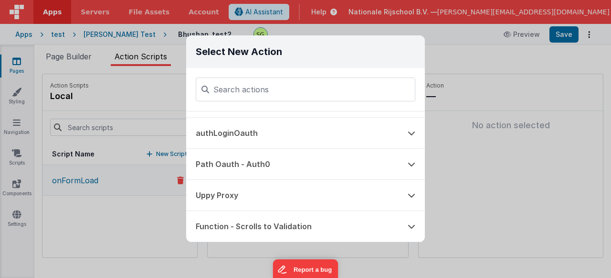
click at [129, 248] on div "Select New Action Function - Runs JavaScript Clipboard - copy model field runUt…" at bounding box center [305, 139] width 611 height 278
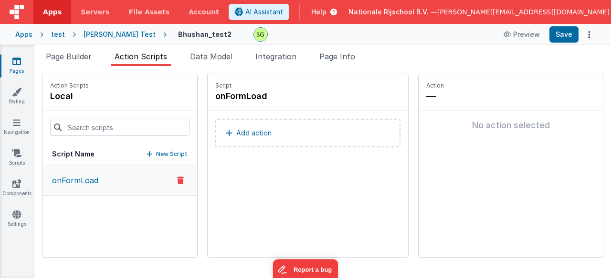
click at [156, 156] on p "New Script" at bounding box center [172, 154] width 32 height 10
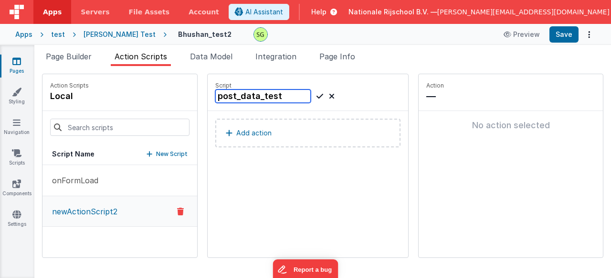
type input "post_data_test"
click at [317, 96] on icon at bounding box center [320, 95] width 7 height 11
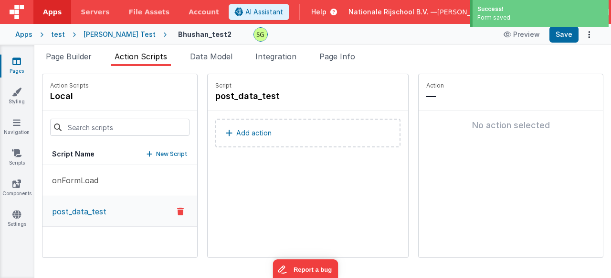
click at [427, 130] on div "No action selected" at bounding box center [511, 124] width 169 height 13
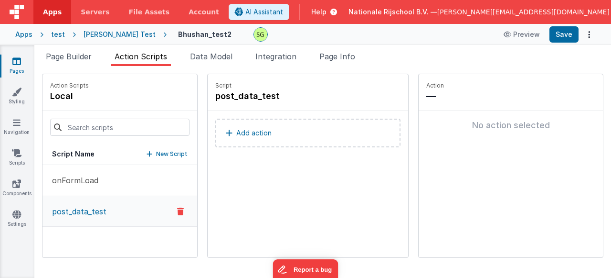
click at [236, 137] on p "Add action" at bounding box center [253, 132] width 35 height 11
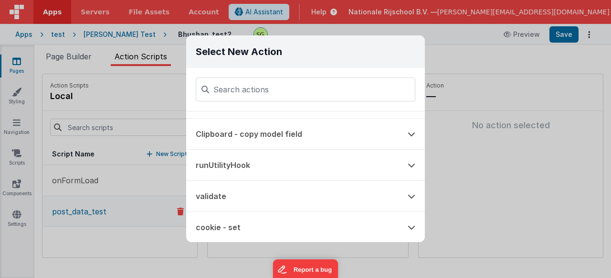
scroll to position [0, 0]
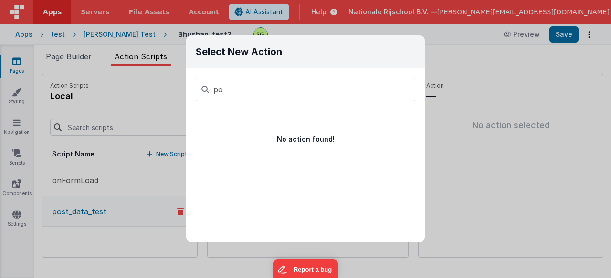
type input "p"
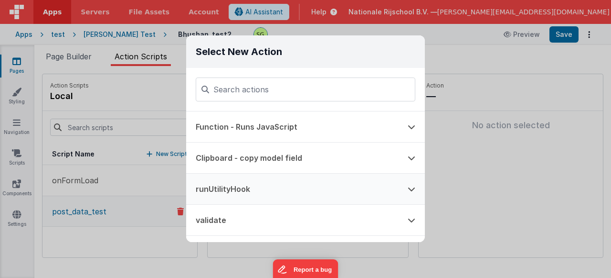
click at [291, 180] on button "runUtilityHook" at bounding box center [292, 188] width 212 height 31
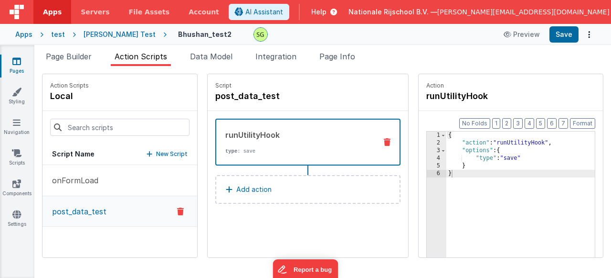
click at [447, 176] on div "{ "action" : "runUtilityHook" , "options" : { "type" : "save" } }" at bounding box center [535, 216] width 177 height 171
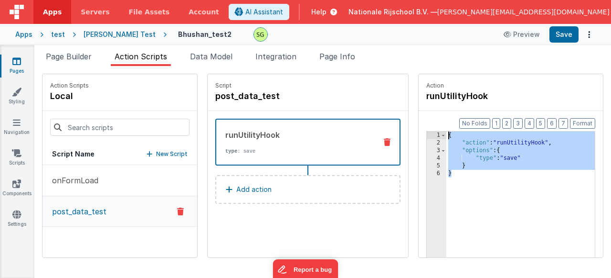
drag, startPoint x: 428, startPoint y: 176, endPoint x: 407, endPoint y: 133, distance: 47.4
click at [427, 133] on div "1 2 3 4 5 6 { "action" : "runUtilityHook" , "options" : { "type" : "save" } } X…" at bounding box center [511, 209] width 169 height 156
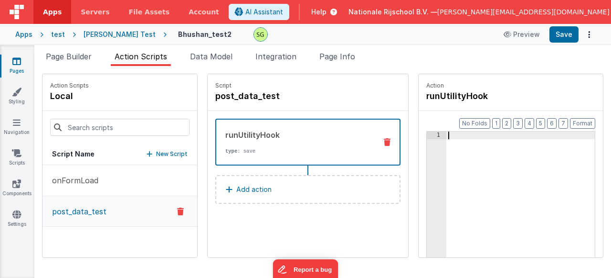
click at [384, 138] on icon at bounding box center [387, 142] width 7 height 8
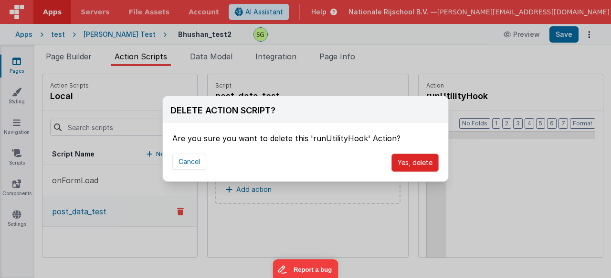
click at [418, 161] on button "Yes, delete" at bounding box center [415, 162] width 47 height 18
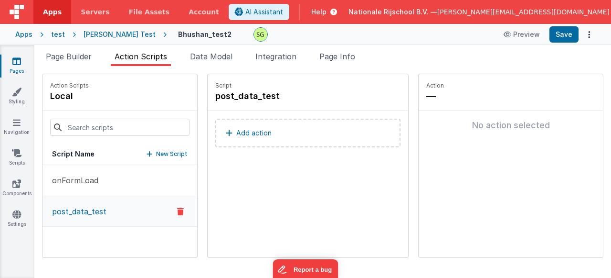
click at [177, 213] on icon at bounding box center [180, 210] width 7 height 11
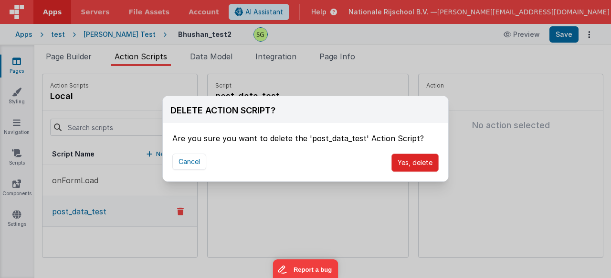
click at [409, 162] on button "Yes, delete" at bounding box center [415, 162] width 47 height 18
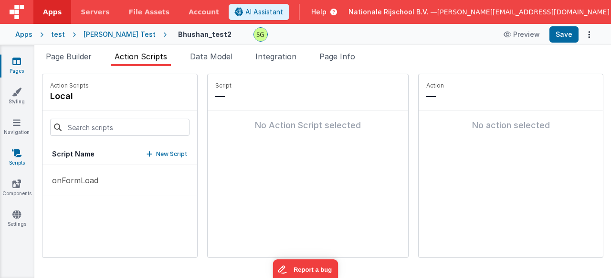
click at [9, 164] on link "Scripts" at bounding box center [17, 157] width 34 height 19
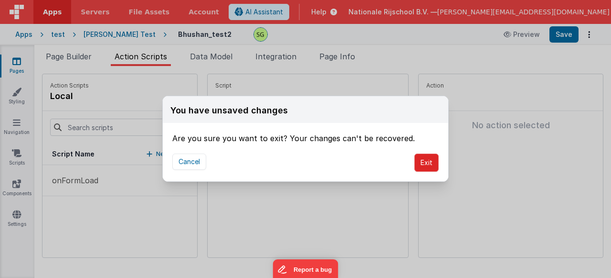
click at [423, 164] on button "Exit" at bounding box center [427, 162] width 24 height 18
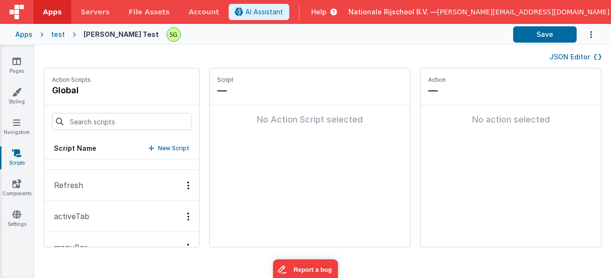
scroll to position [15, 0]
click at [66, 186] on p "Refresh" at bounding box center [65, 189] width 35 height 11
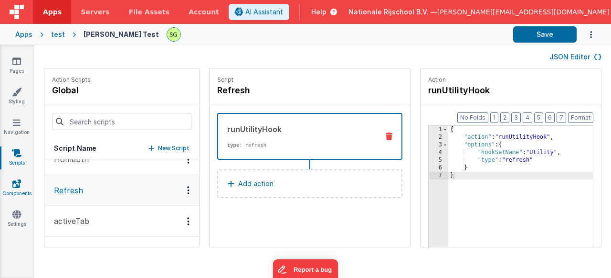
click at [8, 187] on link "Components" at bounding box center [17, 188] width 34 height 19
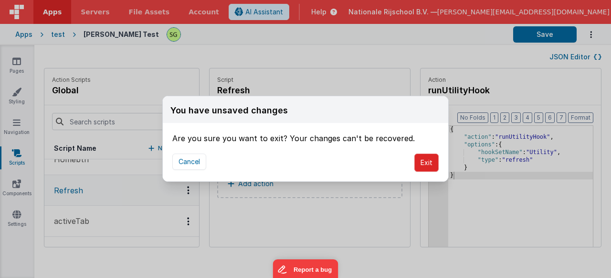
click at [430, 159] on button "Exit" at bounding box center [427, 162] width 24 height 18
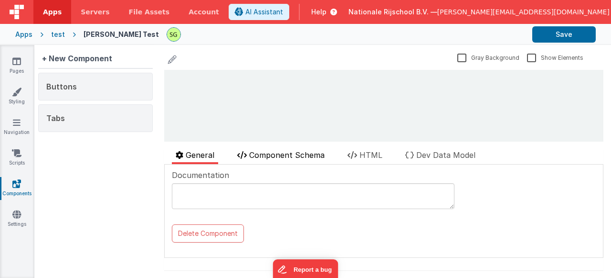
click at [296, 153] on span "Component Schema" at bounding box center [286, 155] width 75 height 10
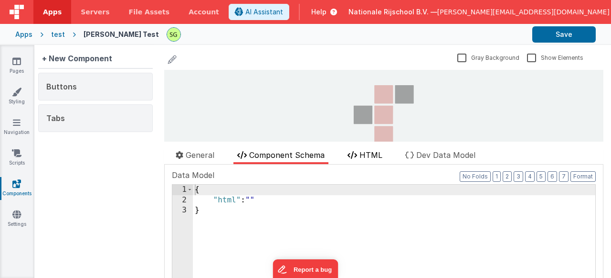
click at [366, 157] on span "HTML" at bounding box center [371, 155] width 23 height 10
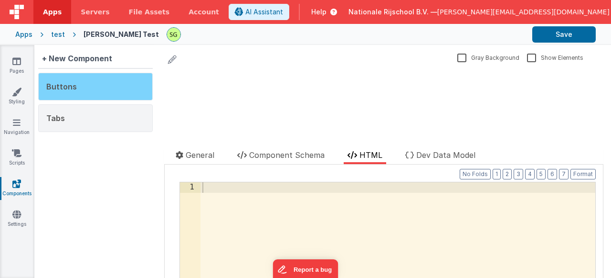
click at [87, 87] on div "Buttons" at bounding box center [95, 87] width 115 height 28
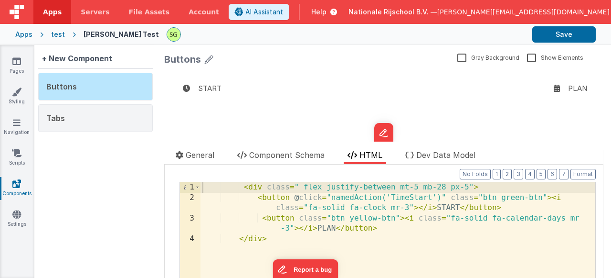
scroll to position [50, 0]
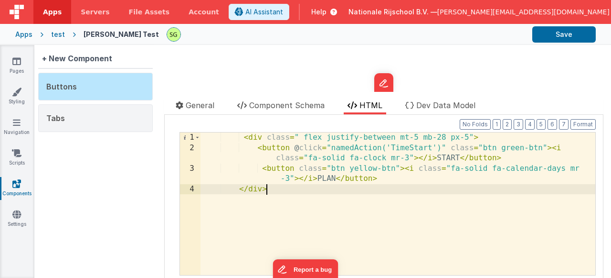
click at [297, 187] on div "< div class = " flex justify-between mt-5 mb-28 px-5" > < button @ click = "nam…" at bounding box center [398, 213] width 395 height 163
click at [12, 215] on icon at bounding box center [16, 214] width 9 height 10
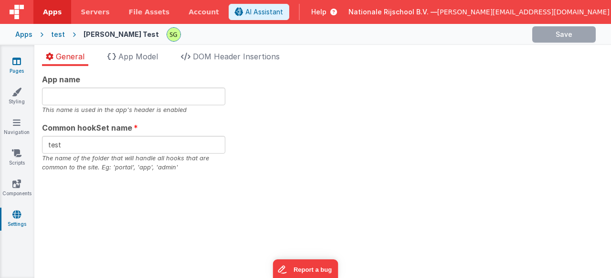
click at [14, 69] on link "Pages" at bounding box center [17, 65] width 34 height 19
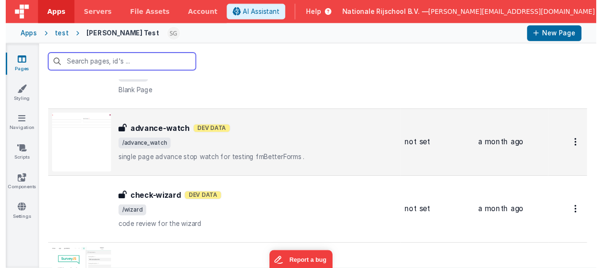
scroll to position [1672, 0]
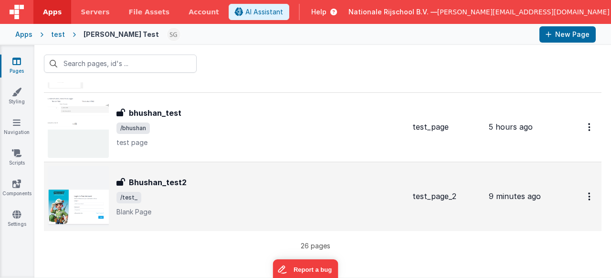
click at [295, 193] on span "/test_" at bounding box center [261, 197] width 289 height 11
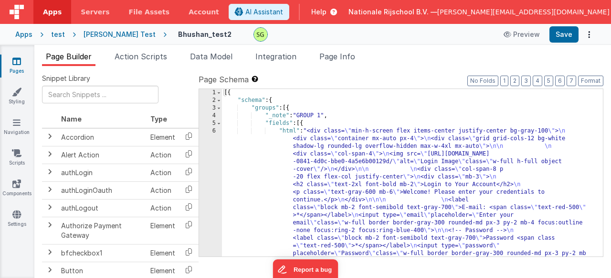
click at [293, 41] on div at bounding box center [372, 34] width 237 height 14
